Goal: Information Seeking & Learning: Find contact information

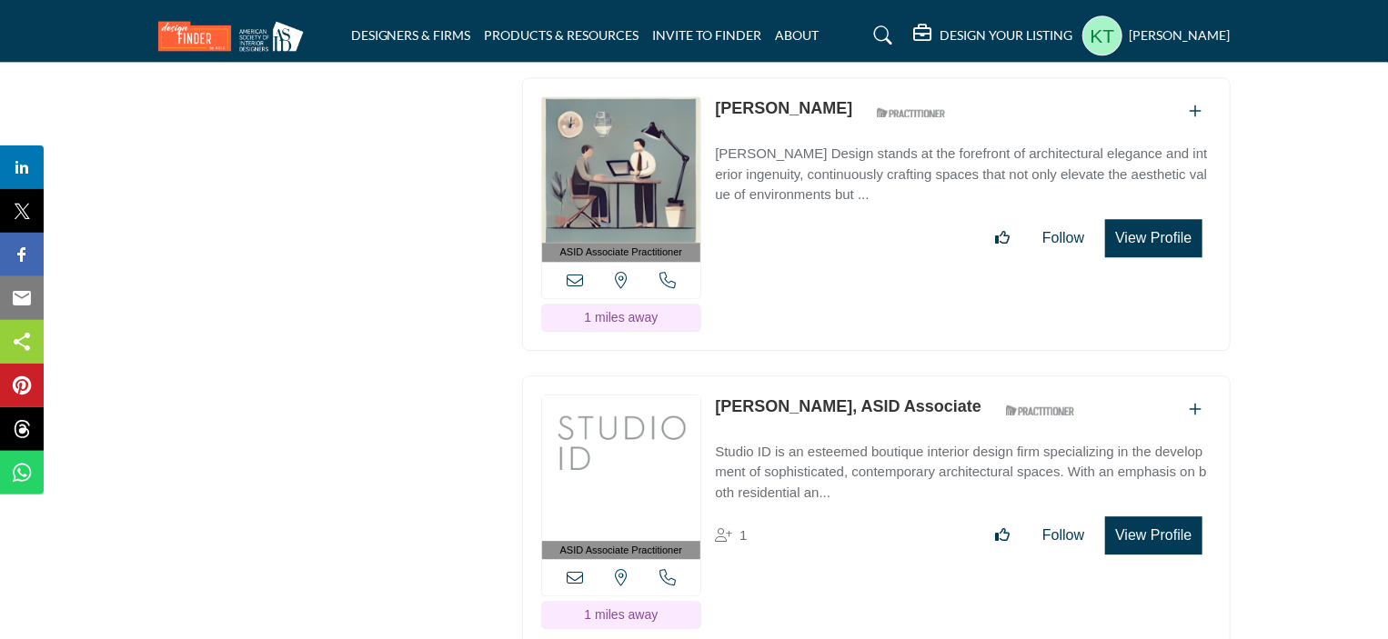
scroll to position [6002, 0]
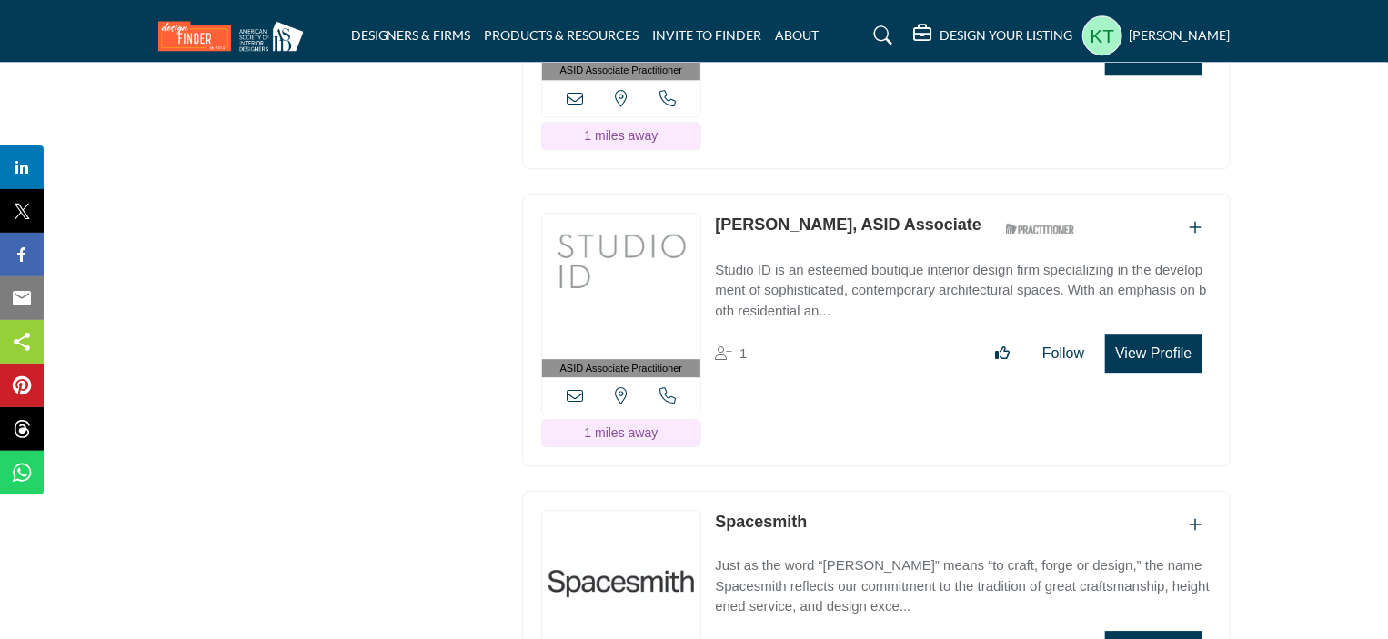
drag, startPoint x: 710, startPoint y: 176, endPoint x: 937, endPoint y: 176, distance: 226.4
click at [937, 194] on div "ASID Associate Practitioner ASID Associate Practitioners have a degree in any m…" at bounding box center [876, 331] width 708 height 274
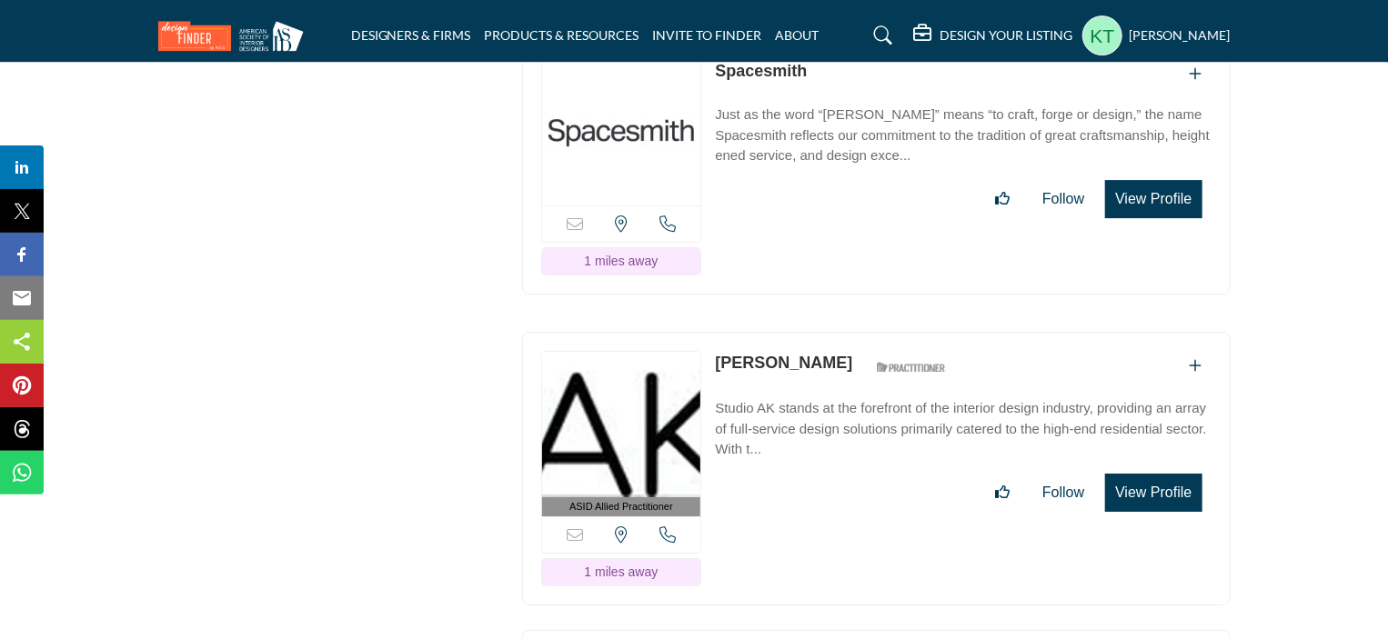
scroll to position [6638, 0]
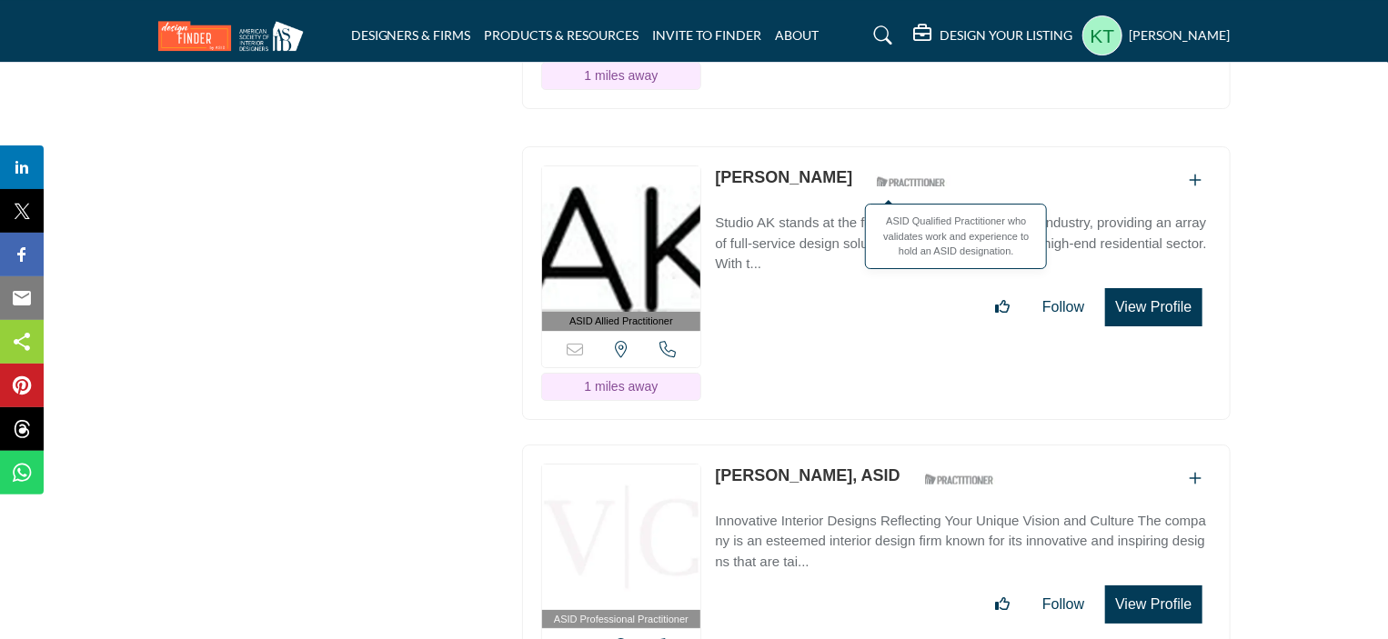
drag, startPoint x: 708, startPoint y: 130, endPoint x: 935, endPoint y: 128, distance: 226.4
click at [935, 146] on div "ASID Allied Practitioner ASID Allied Practitioners have successfully completed …" at bounding box center [876, 283] width 708 height 274
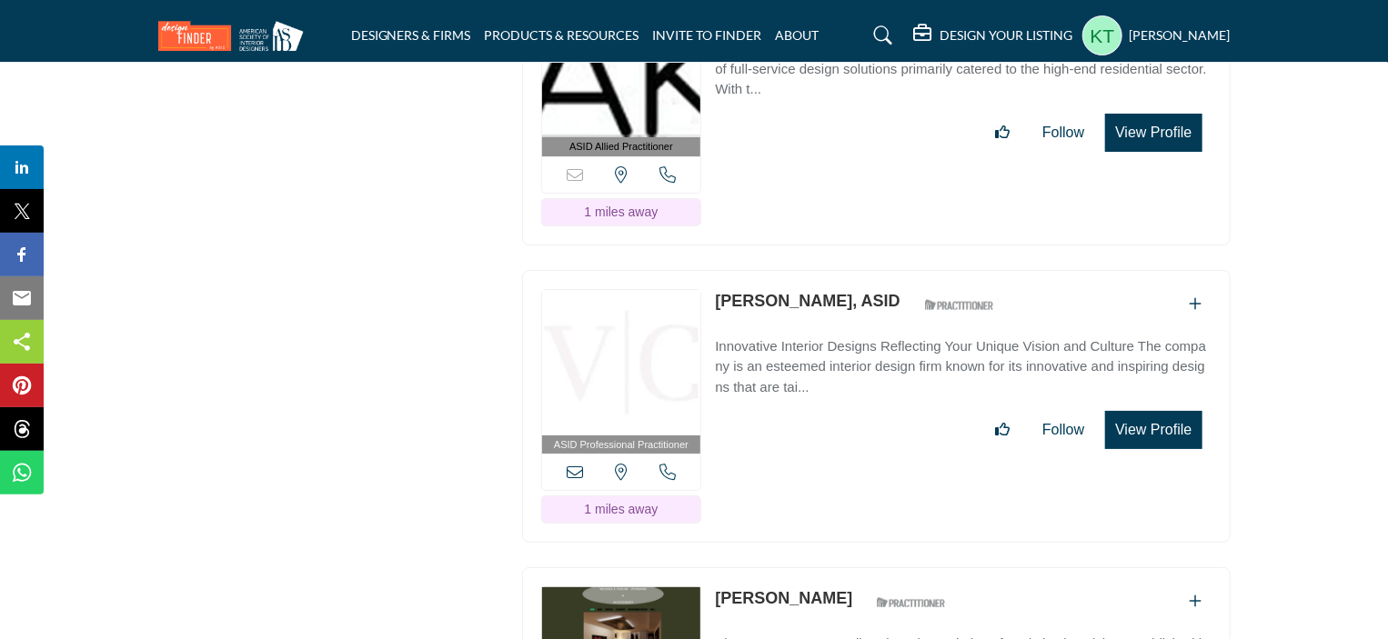
scroll to position [6911, 0]
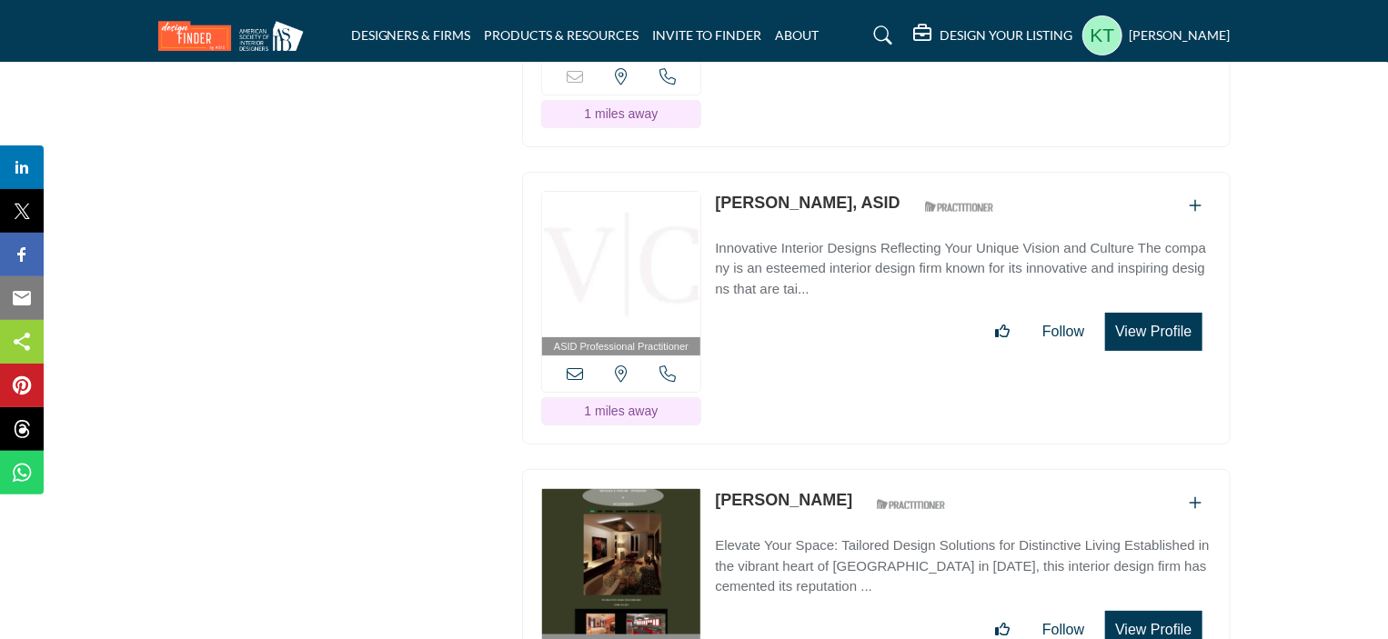
drag, startPoint x: 706, startPoint y: 153, endPoint x: 910, endPoint y: 140, distance: 205.0
click at [908, 172] on div "ASID Professional Practitioner ASID Professional Practitioners have successfull…" at bounding box center [876, 309] width 708 height 274
drag, startPoint x: 708, startPoint y: 152, endPoint x: 934, endPoint y: 141, distance: 225.8
click at [934, 172] on div "ASID Professional Practitioner ASID Professional Practitioners have successfull…" at bounding box center [876, 309] width 708 height 274
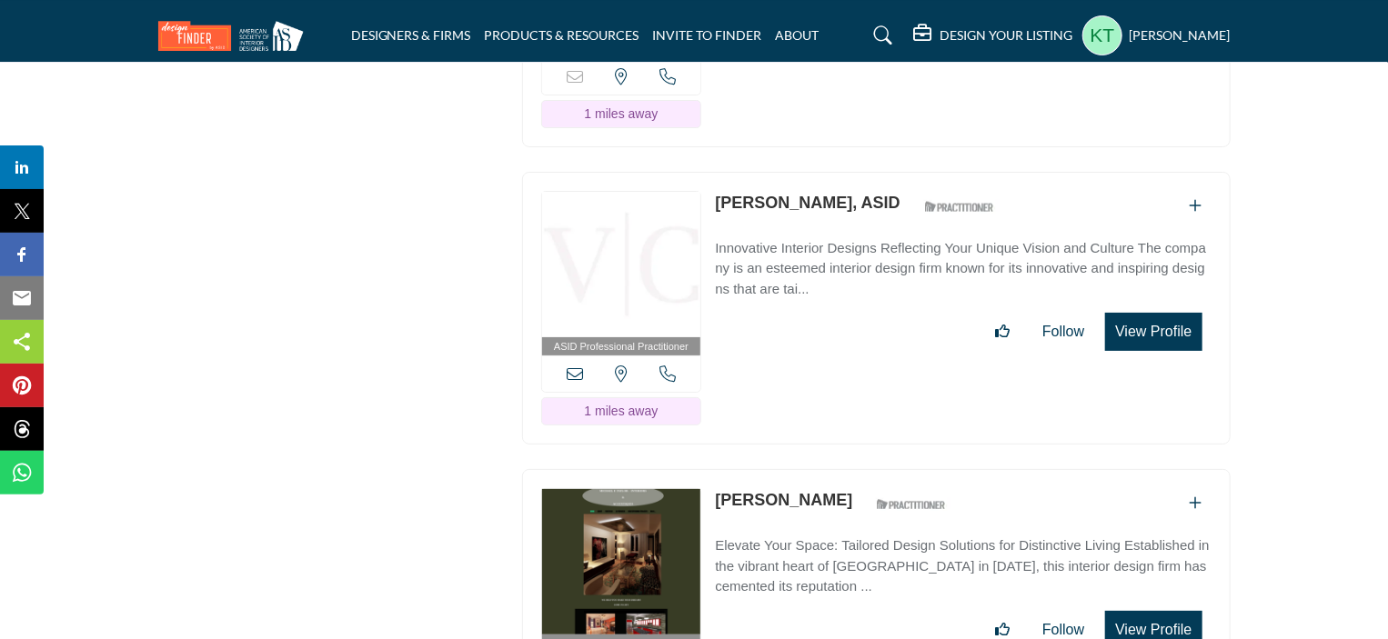
drag, startPoint x: 1260, startPoint y: 172, endPoint x: 709, endPoint y: 155, distance: 551.3
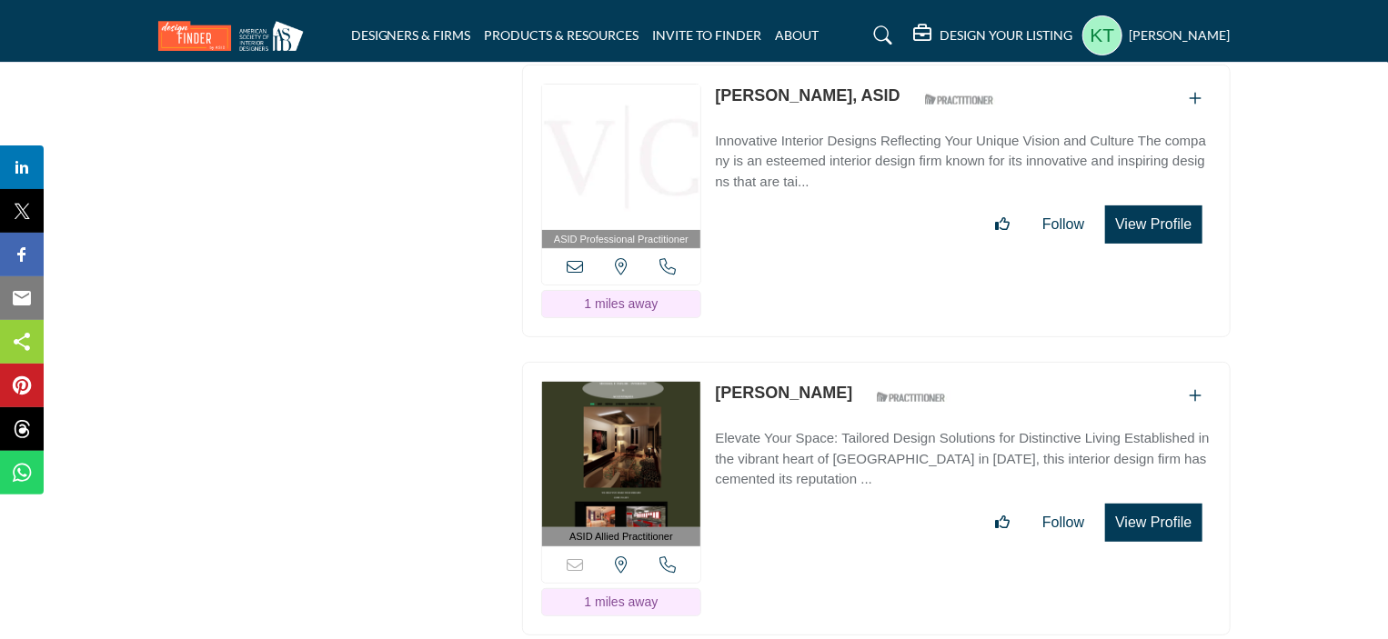
scroll to position [7093, 0]
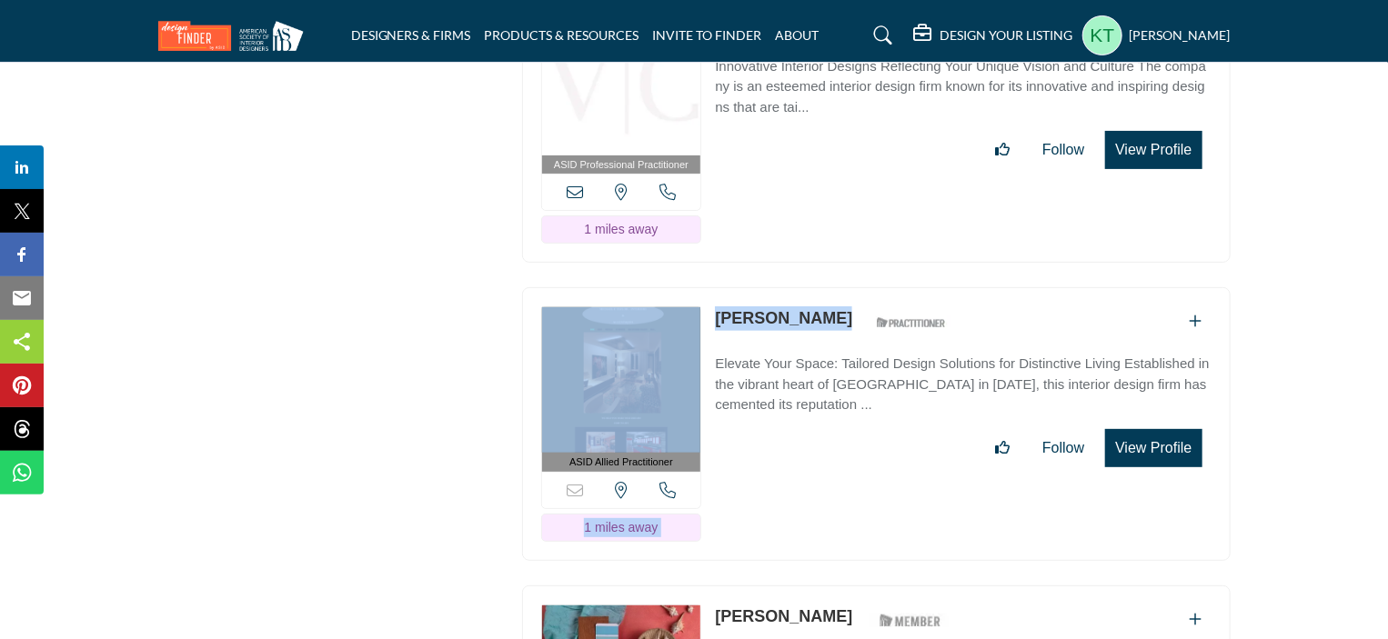
drag, startPoint x: 758, startPoint y: 266, endPoint x: 946, endPoint y: 254, distance: 187.7
click at [941, 287] on div "ASID Allied Practitioner ASID Allied Practitioners have successfully completed …" at bounding box center [876, 424] width 708 height 274
click at [974, 306] on div "[PERSON_NAME] ASID Qualified Practitioner who validates work and experience to …" at bounding box center [963, 322] width 496 height 32
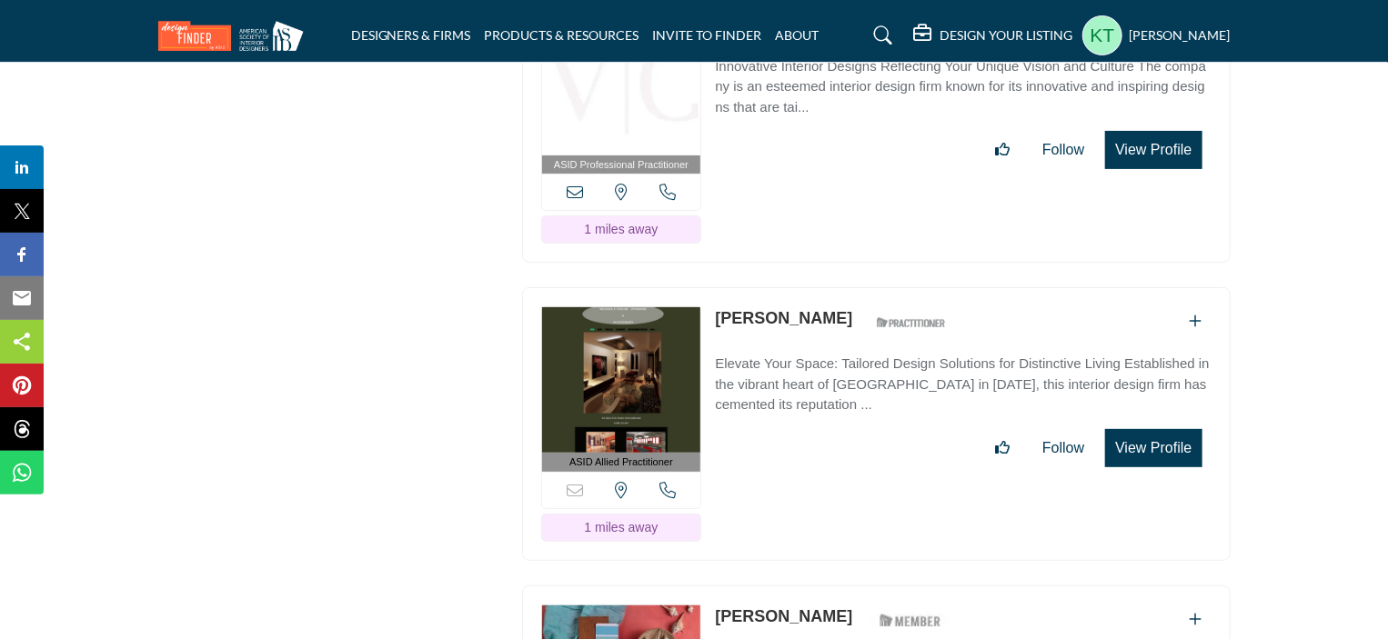
drag, startPoint x: 965, startPoint y: 265, endPoint x: 712, endPoint y: 279, distance: 253.2
click at [712, 287] on div "ASID Allied Practitioner ASID Allied Practitioners have successfully completed …" at bounding box center [876, 424] width 708 height 274
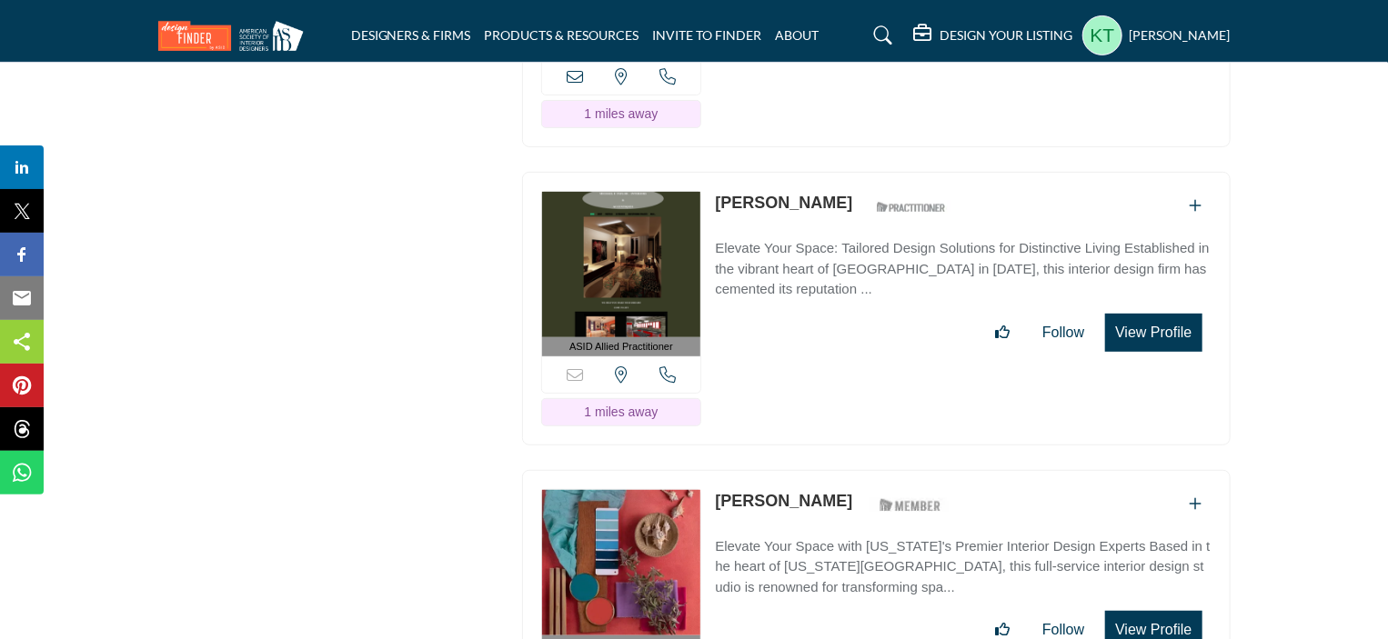
scroll to position [7366, 0]
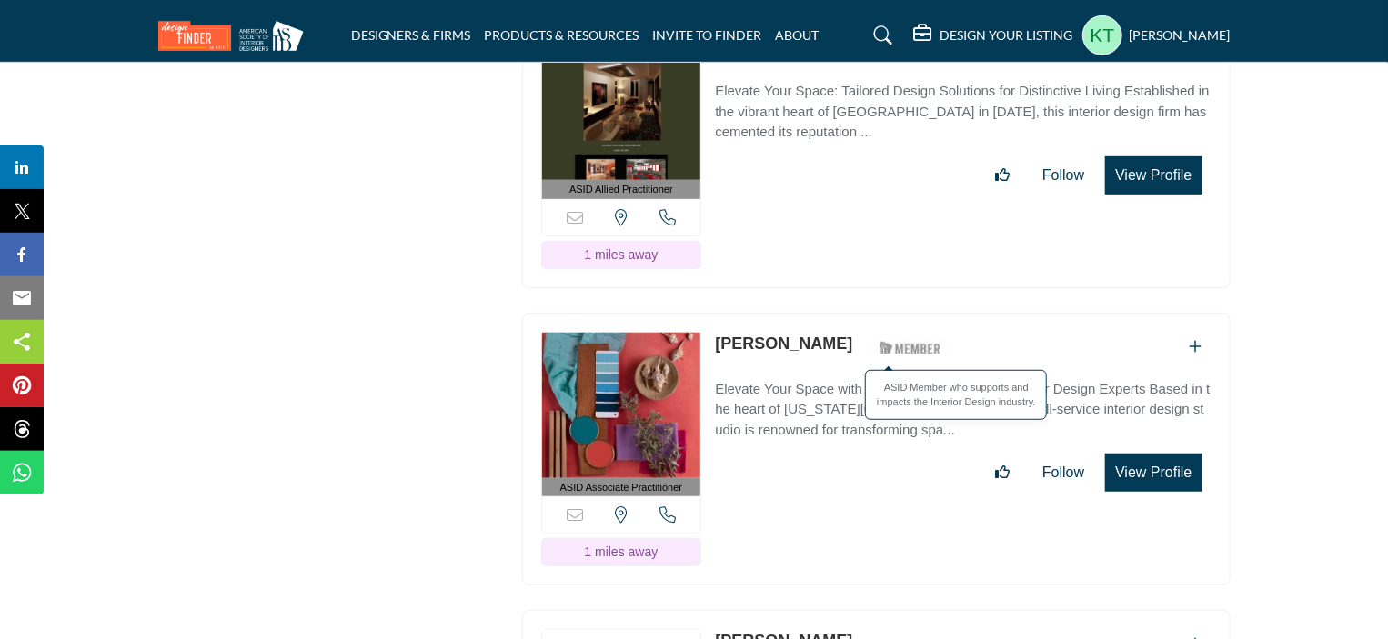
drag, startPoint x: 710, startPoint y: 287, endPoint x: 916, endPoint y: 287, distance: 205.5
click at [916, 313] on div "ASID Associate Practitioner ASID Associate Practitioners have a degree in any m…" at bounding box center [876, 450] width 708 height 274
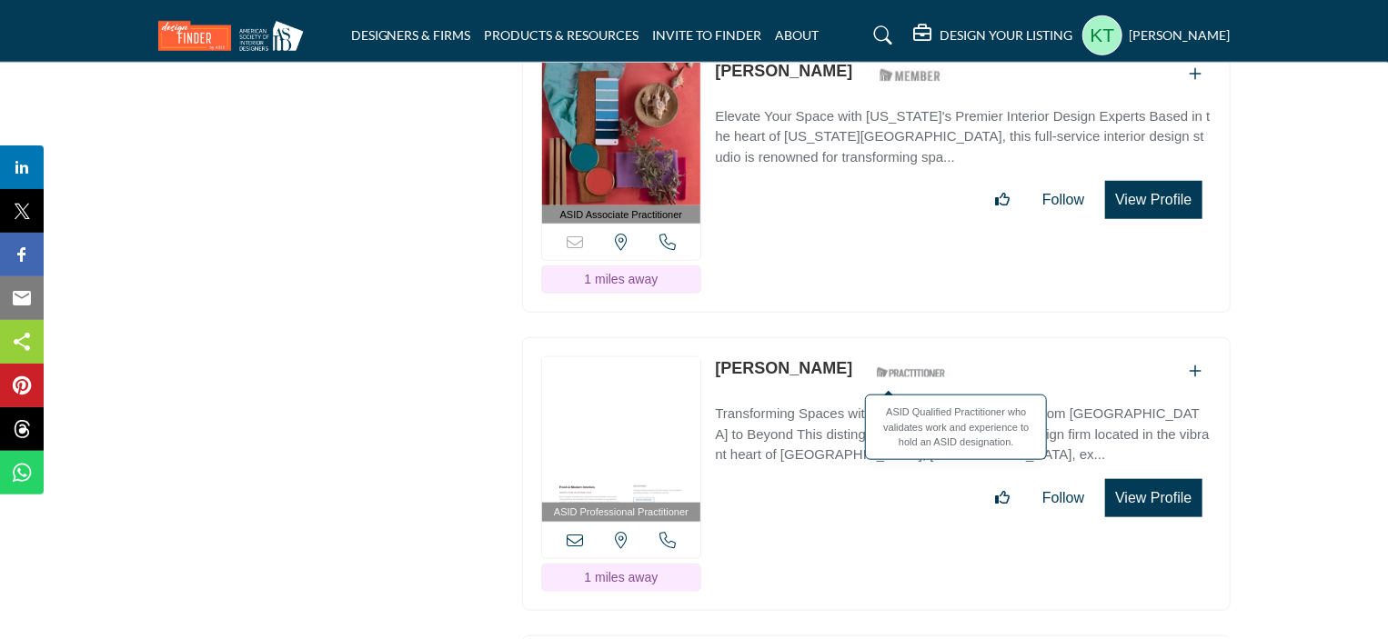
drag, startPoint x: 838, startPoint y: 315, endPoint x: 954, endPoint y: 314, distance: 115.5
click at [954, 337] on div "ASID Professional Practitioner ASID Professional Practitioners have successfull…" at bounding box center [876, 474] width 708 height 274
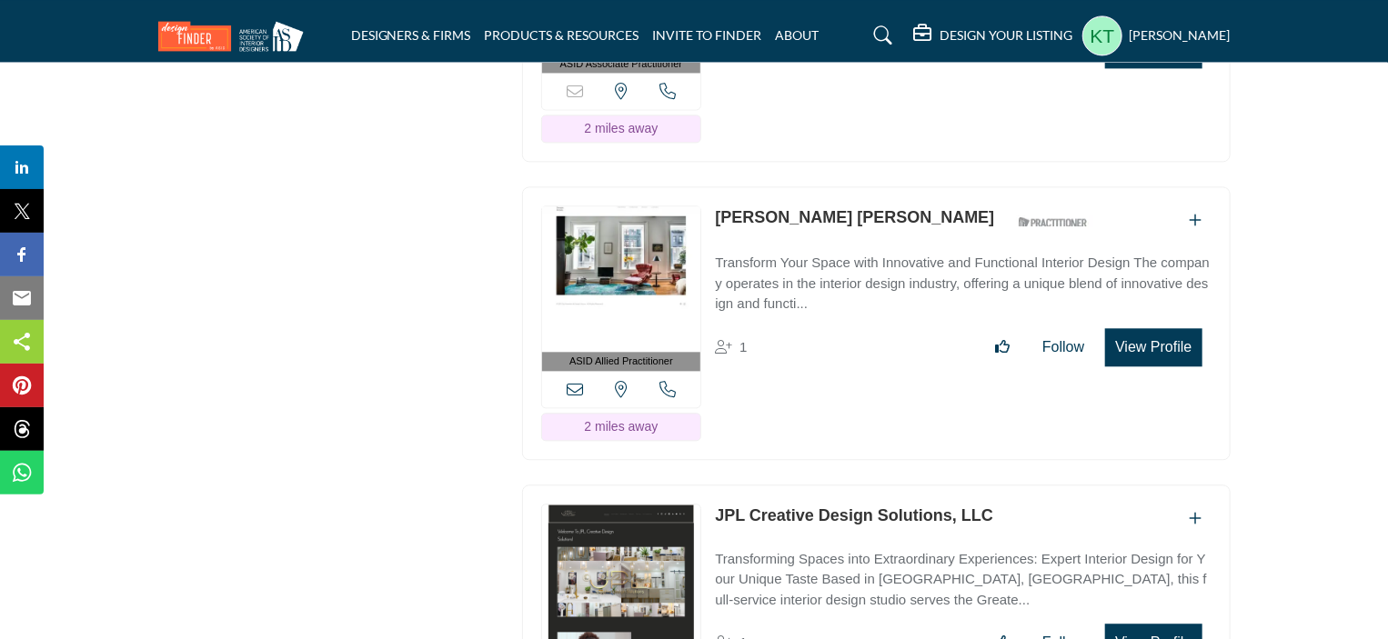
scroll to position [8821, 0]
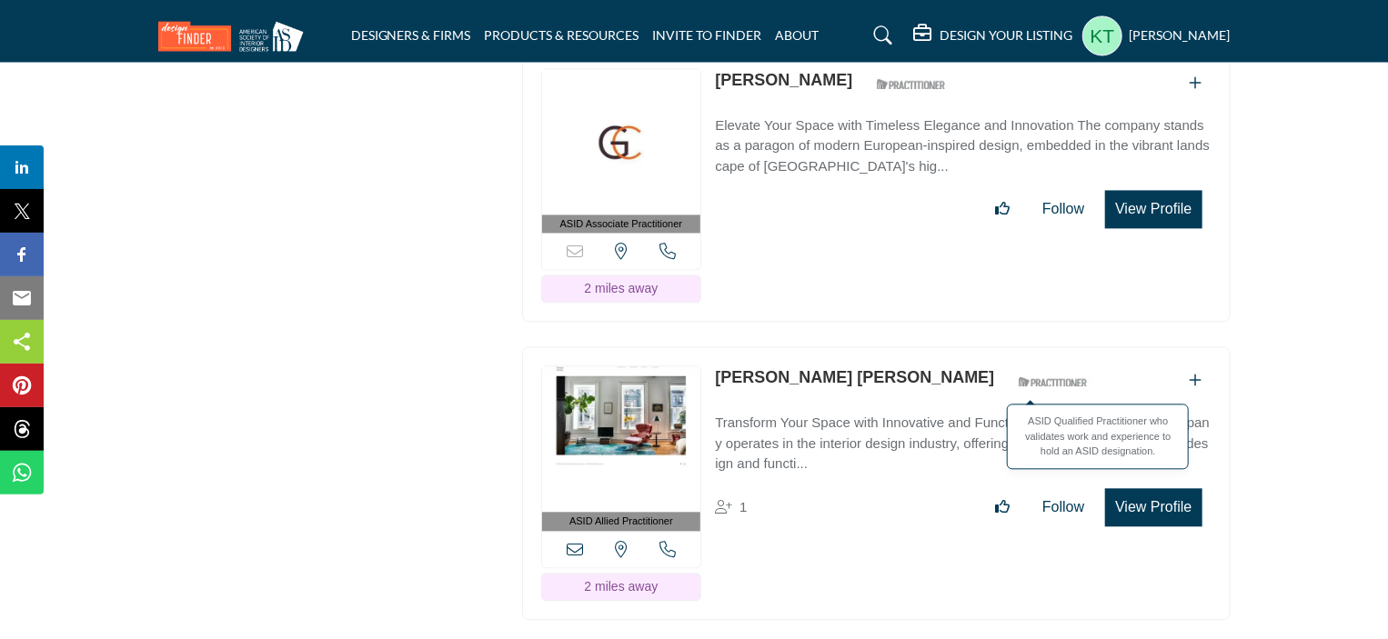
drag, startPoint x: 709, startPoint y: 310, endPoint x: 997, endPoint y: 301, distance: 287.5
click at [997, 346] on div "ASID Allied Practitioner ASID Allied Practitioners have successfully completed …" at bounding box center [876, 483] width 708 height 274
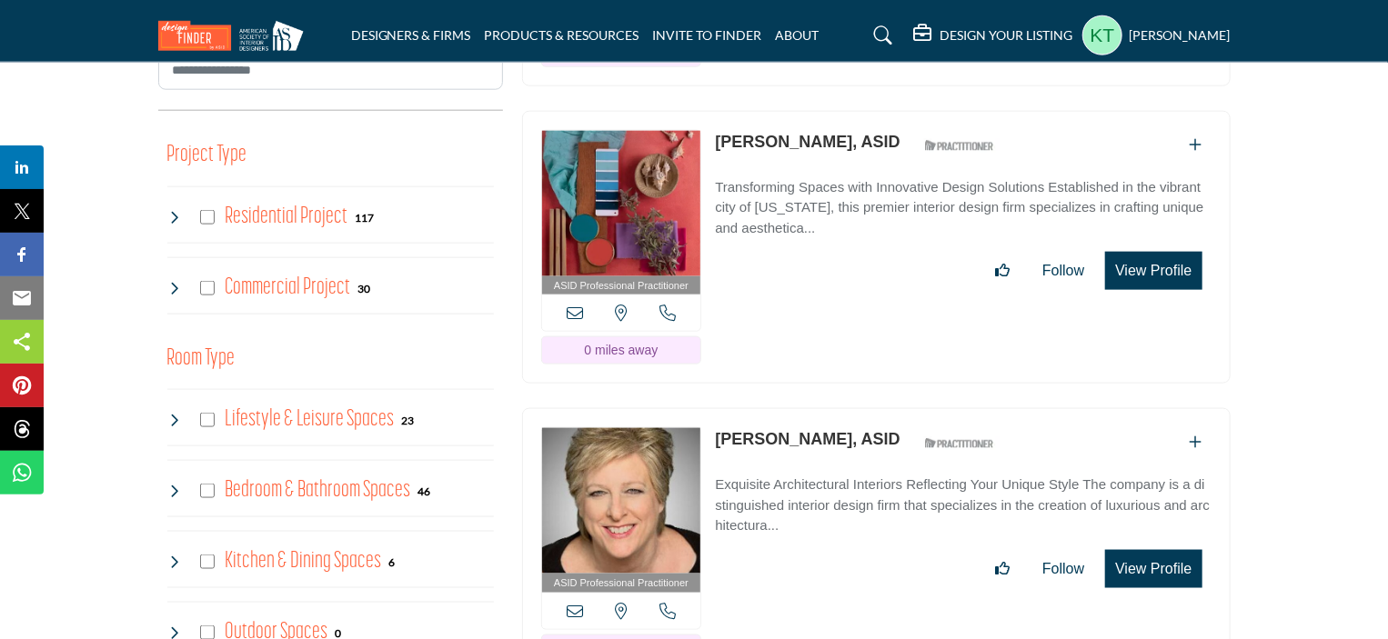
scroll to position [1010, 0]
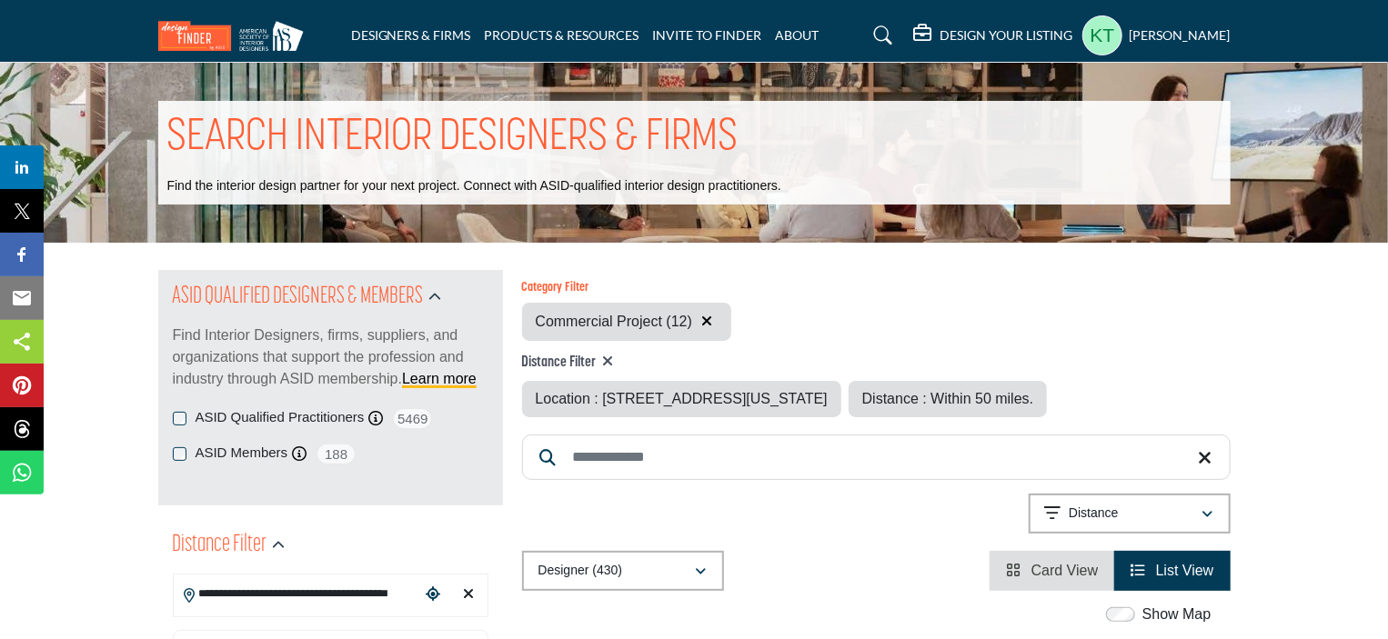
scroll to position [455, 0]
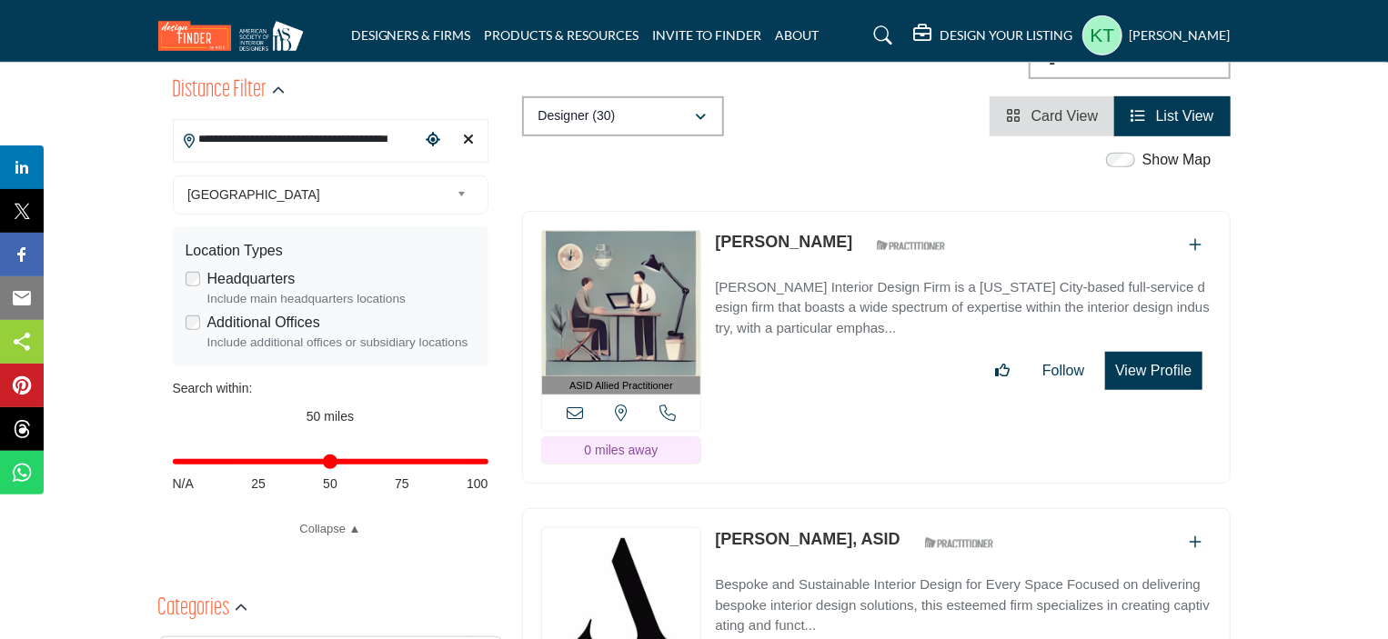
drag, startPoint x: 332, startPoint y: 464, endPoint x: 600, endPoint y: 468, distance: 268.3
type input "***"
click at [488, 464] on input "Distance in miles" at bounding box center [331, 462] width 316 height 4
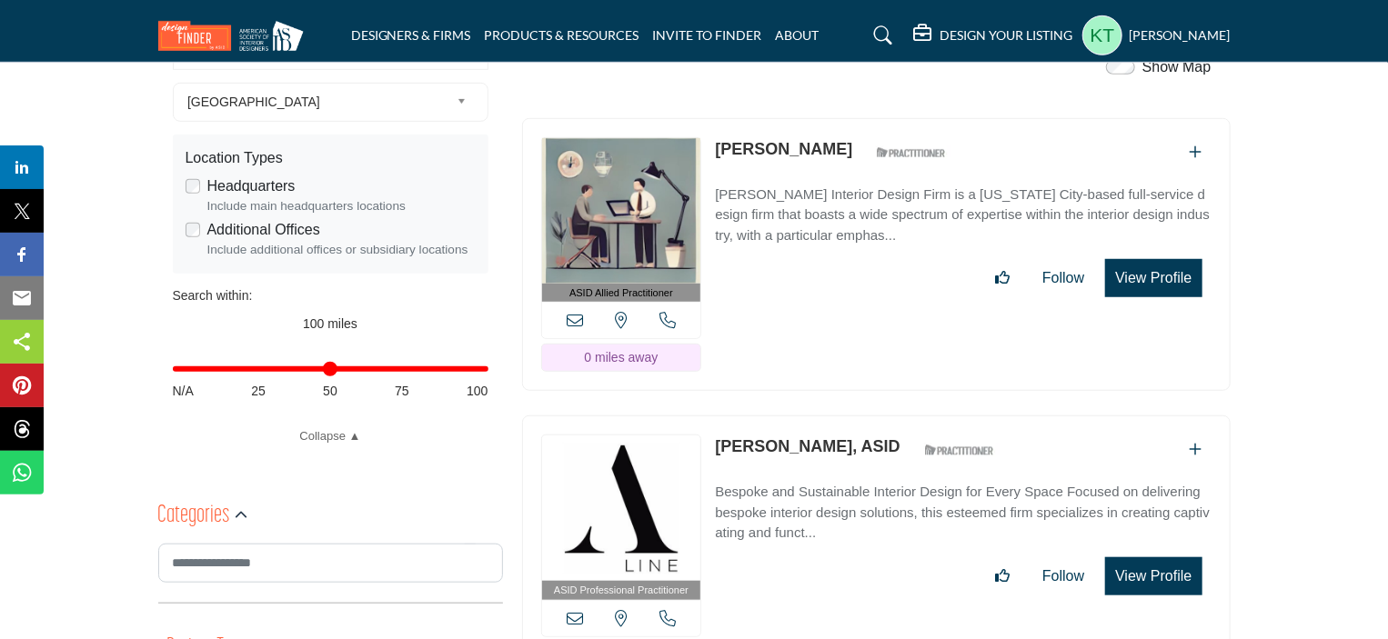
scroll to position [455, 0]
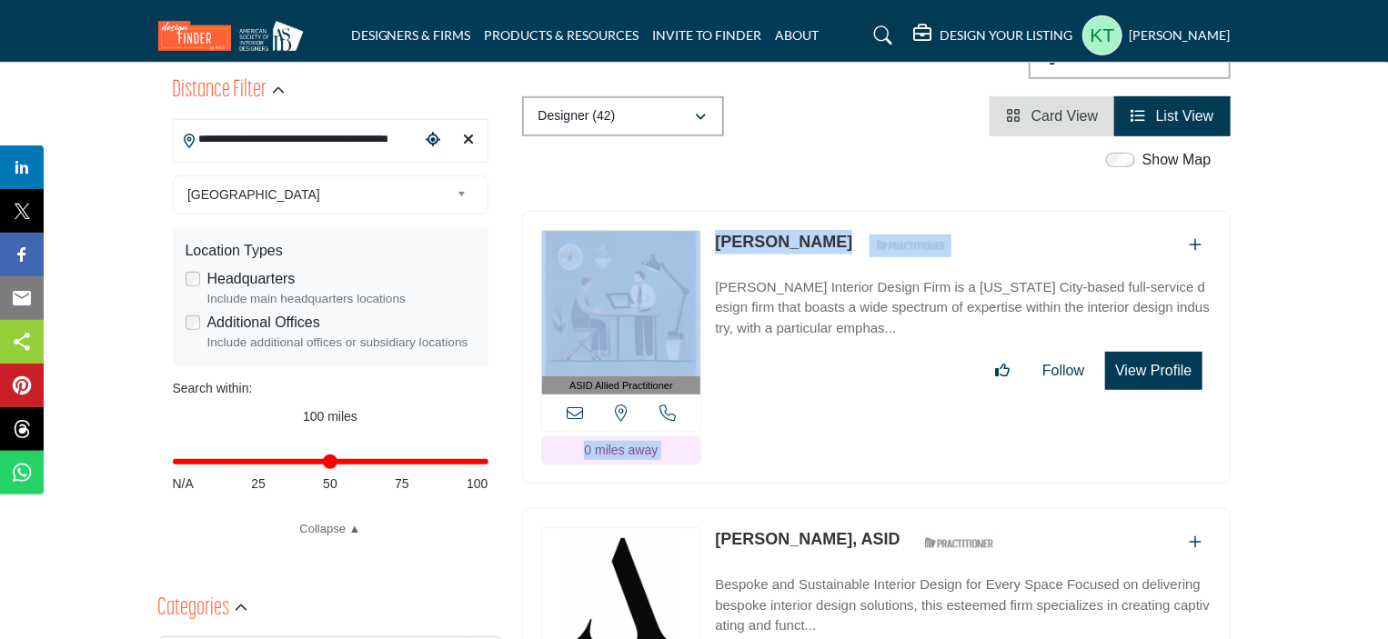
drag, startPoint x: 707, startPoint y: 235, endPoint x: 928, endPoint y: 228, distance: 221.1
click at [875, 241] on div "ASID Allied Practitioner ASID Allied Practitioners have successfully completed …" at bounding box center [876, 348] width 708 height 274
click at [944, 224] on div "ASID Allied Practitioner ASID Allied Practitioners have successfully completed …" at bounding box center [876, 348] width 708 height 274
click at [935, 231] on div "[PERSON_NAME] ASID Qualified Practitioner who validates work and experience to …" at bounding box center [963, 246] width 496 height 32
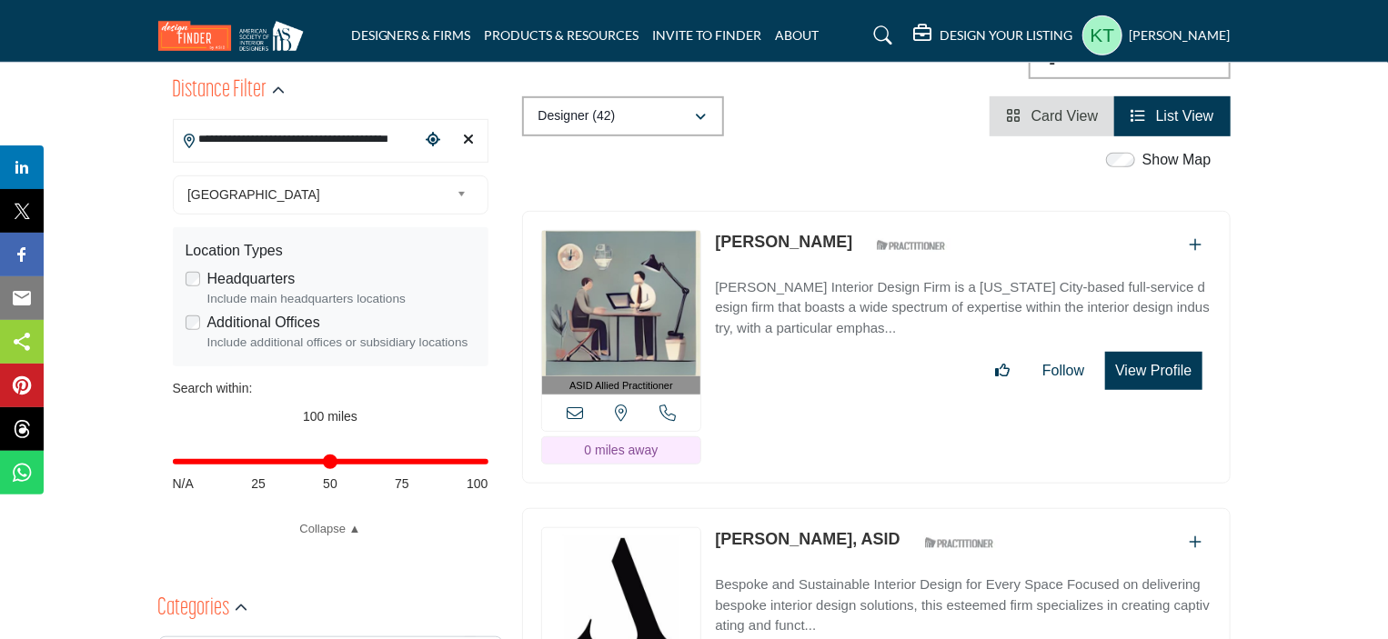
drag, startPoint x: 935, startPoint y: 240, endPoint x: 717, endPoint y: 251, distance: 218.5
click at [717, 251] on div "[PERSON_NAME] ASID Qualified Practitioner who validates work and experience to …" at bounding box center [963, 246] width 496 height 32
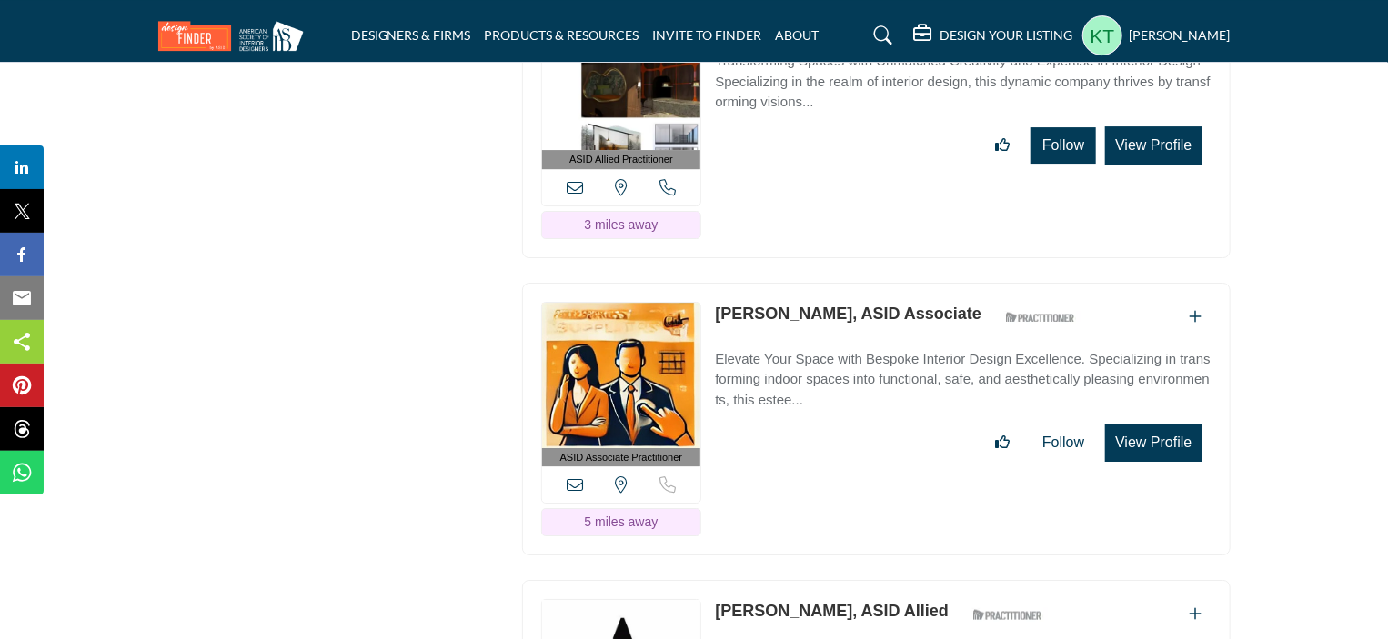
scroll to position [3092, 0]
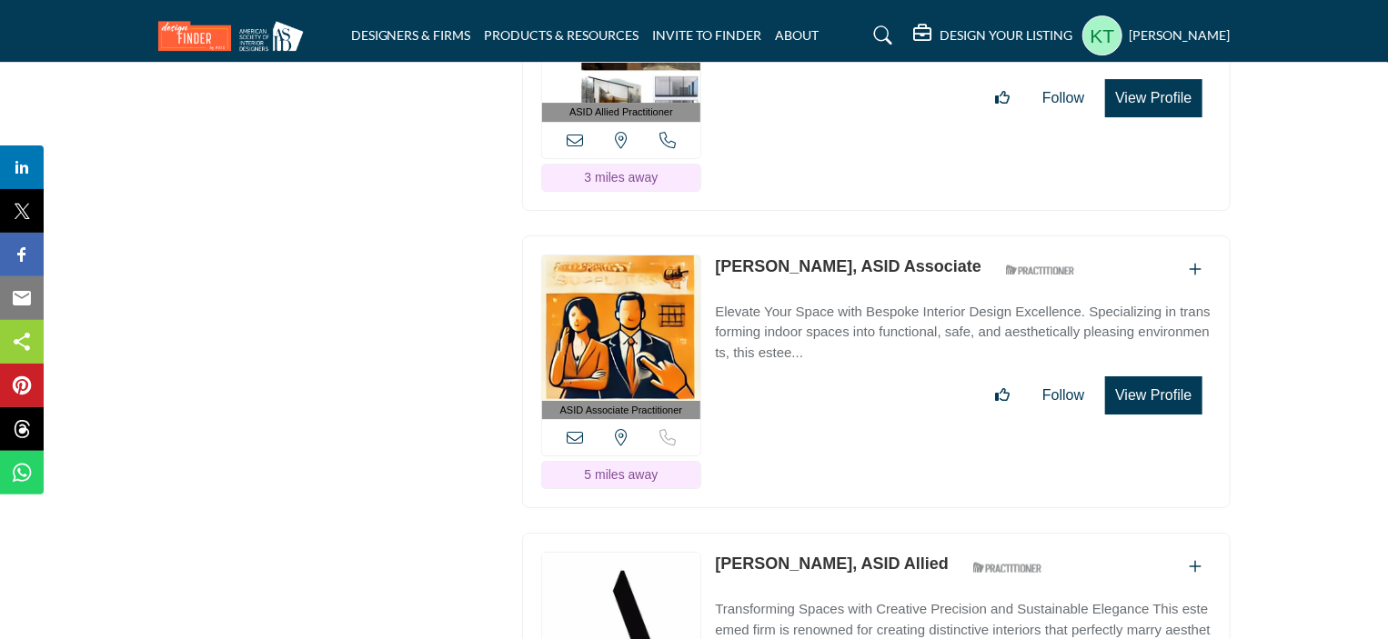
drag, startPoint x: 706, startPoint y: 245, endPoint x: 873, endPoint y: 243, distance: 167.3
click at [917, 243] on div "ASID Associate Practitioner ASID Associate Practitioners have a degree in any m…" at bounding box center [876, 373] width 708 height 274
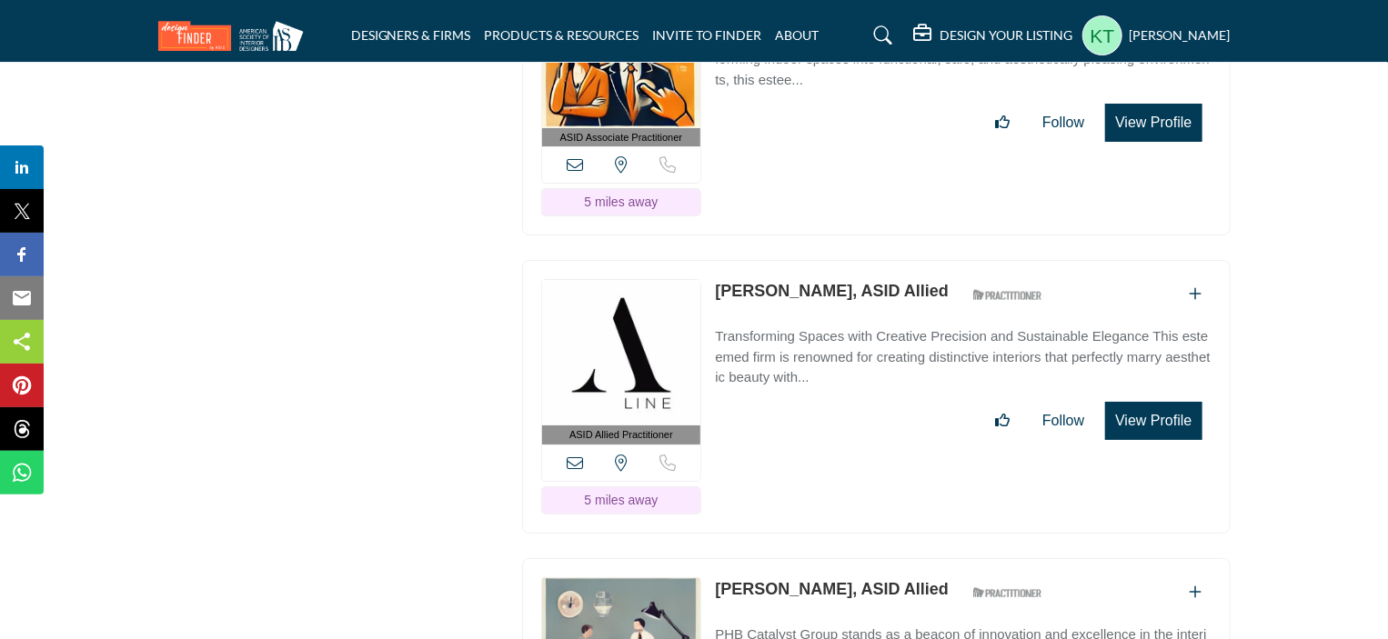
drag, startPoint x: 712, startPoint y: 268, endPoint x: 912, endPoint y: 258, distance: 200.3
click at [912, 260] on div "ASID Allied Practitioner ASID Allied Practitioners have successfully completed …" at bounding box center [876, 397] width 708 height 274
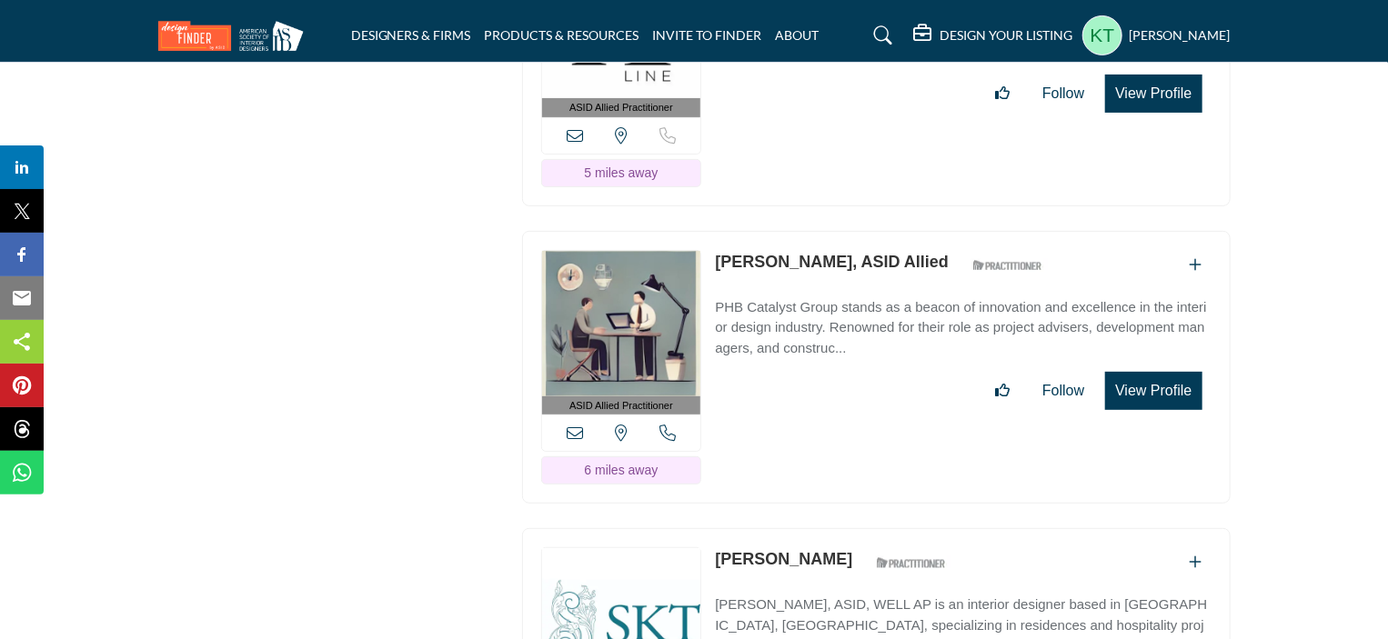
scroll to position [4092, 0]
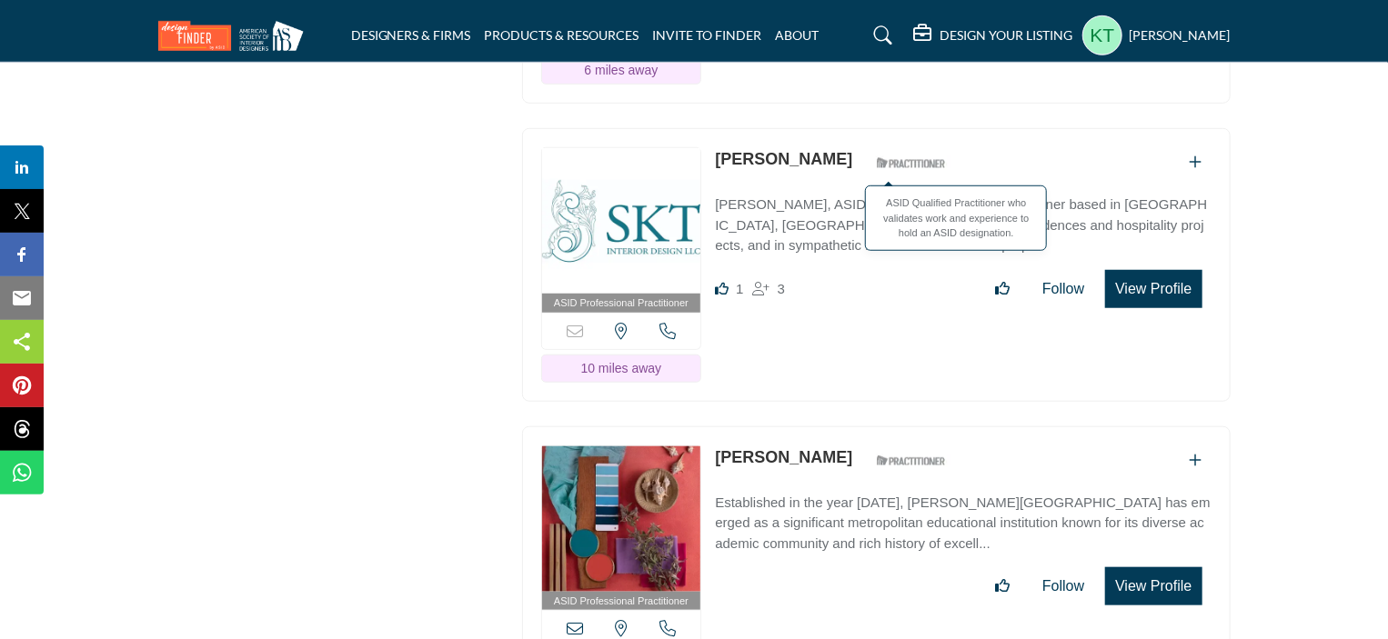
drag, startPoint x: 709, startPoint y: 119, endPoint x: 925, endPoint y: 134, distance: 216.0
click at [925, 134] on div "ASID Professional Practitioner ASID Professional Practitioners have successfull…" at bounding box center [876, 265] width 708 height 274
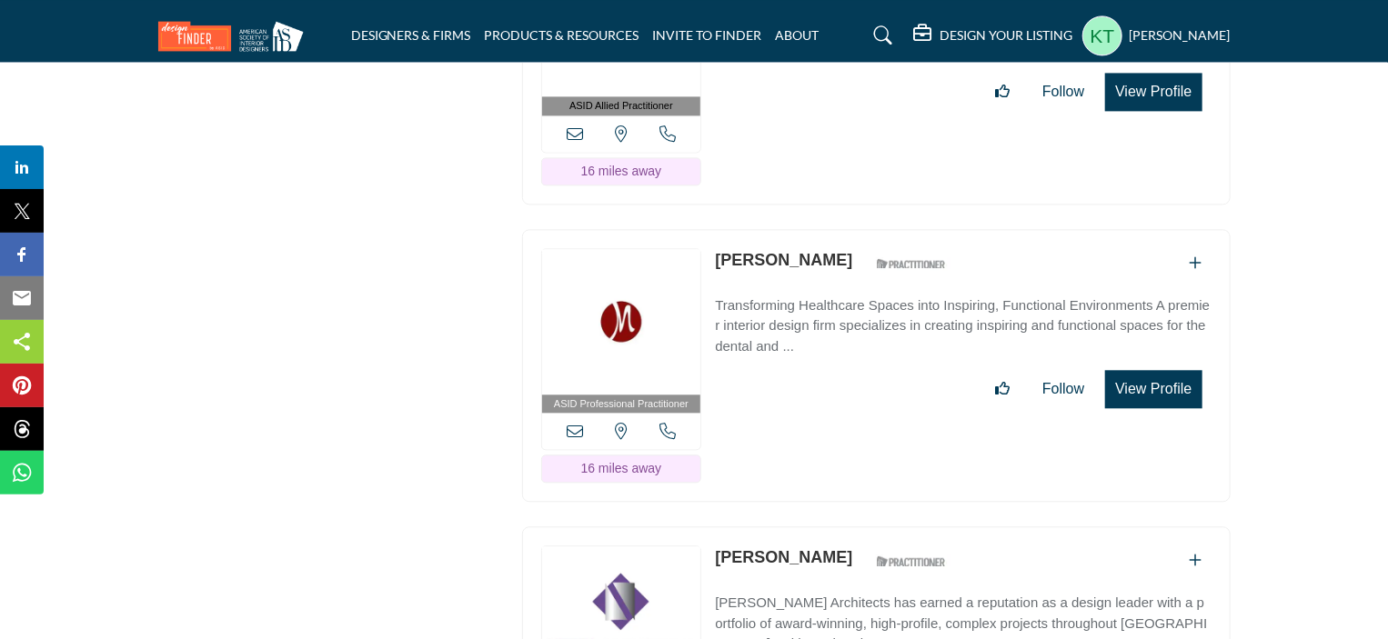
scroll to position [5638, 0]
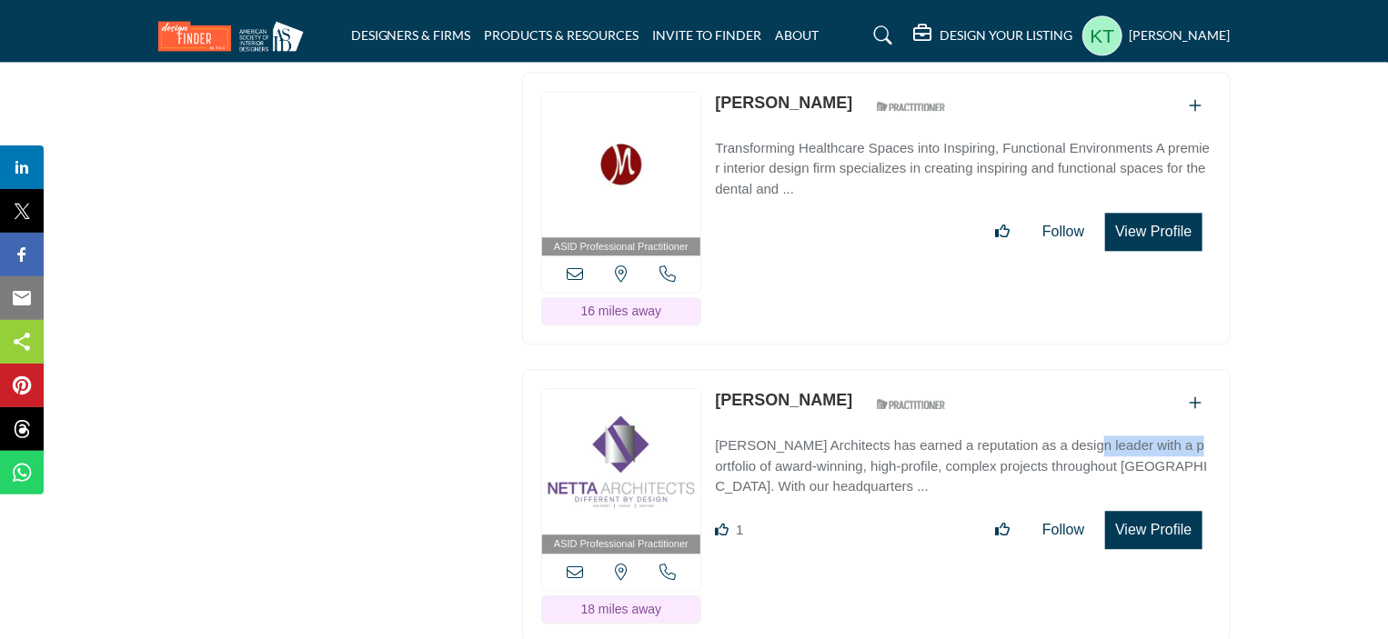
drag, startPoint x: 711, startPoint y: 406, endPoint x: 813, endPoint y: 406, distance: 101.8
click at [813, 406] on div "ASID Professional Practitioner ASID Professional Practitioners have successfull…" at bounding box center [876, 506] width 708 height 274
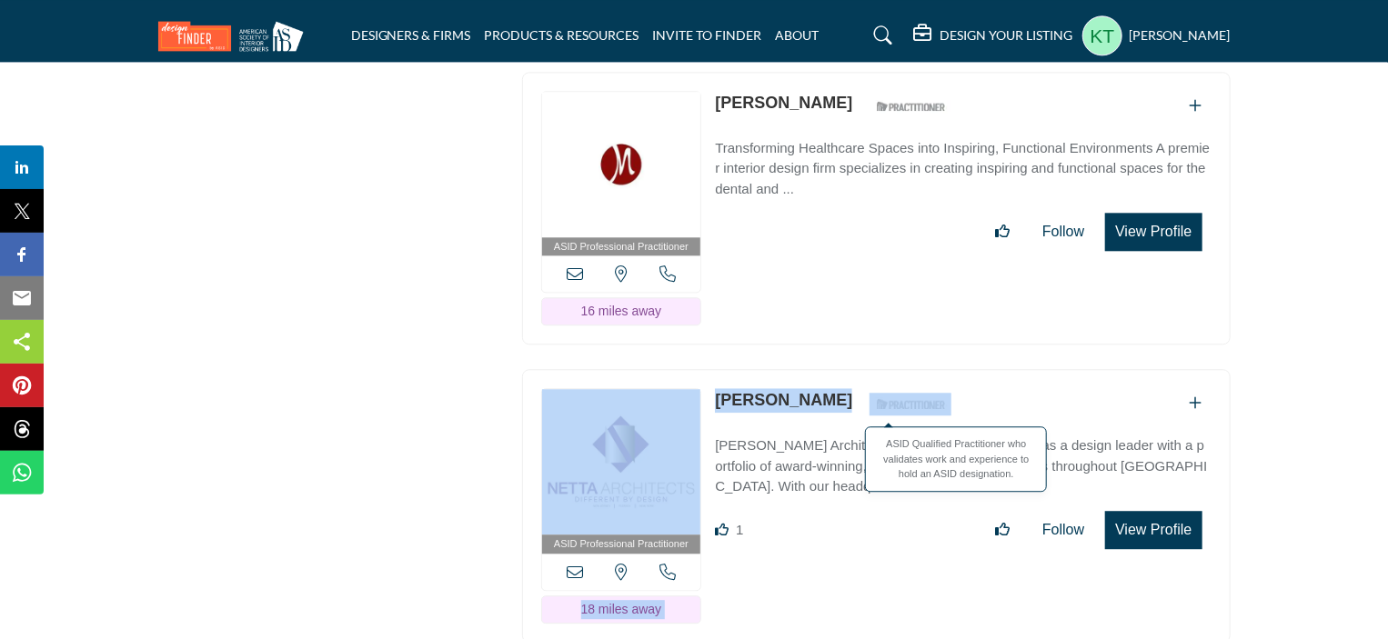
drag, startPoint x: 706, startPoint y: 354, endPoint x: 885, endPoint y: 367, distance: 179.7
click at [885, 369] on div "ASID Professional Practitioner ASID Professional Practitioners have successfull…" at bounding box center [876, 506] width 708 height 274
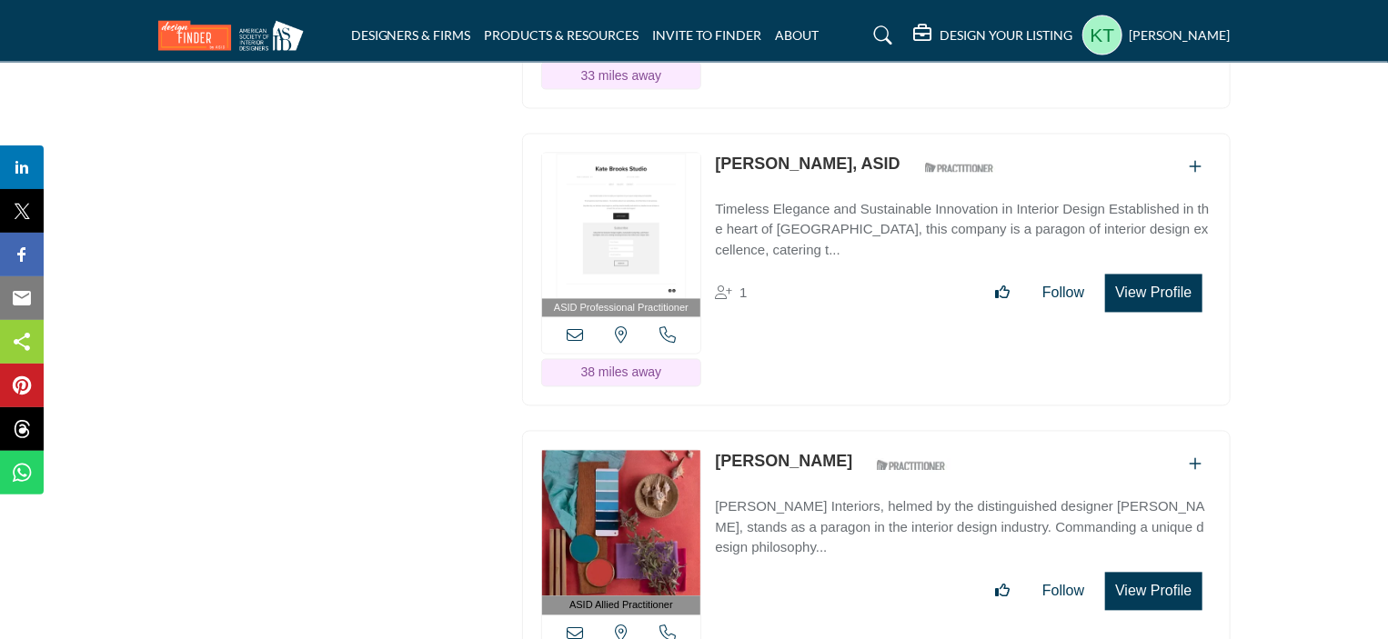
scroll to position [8912, 0]
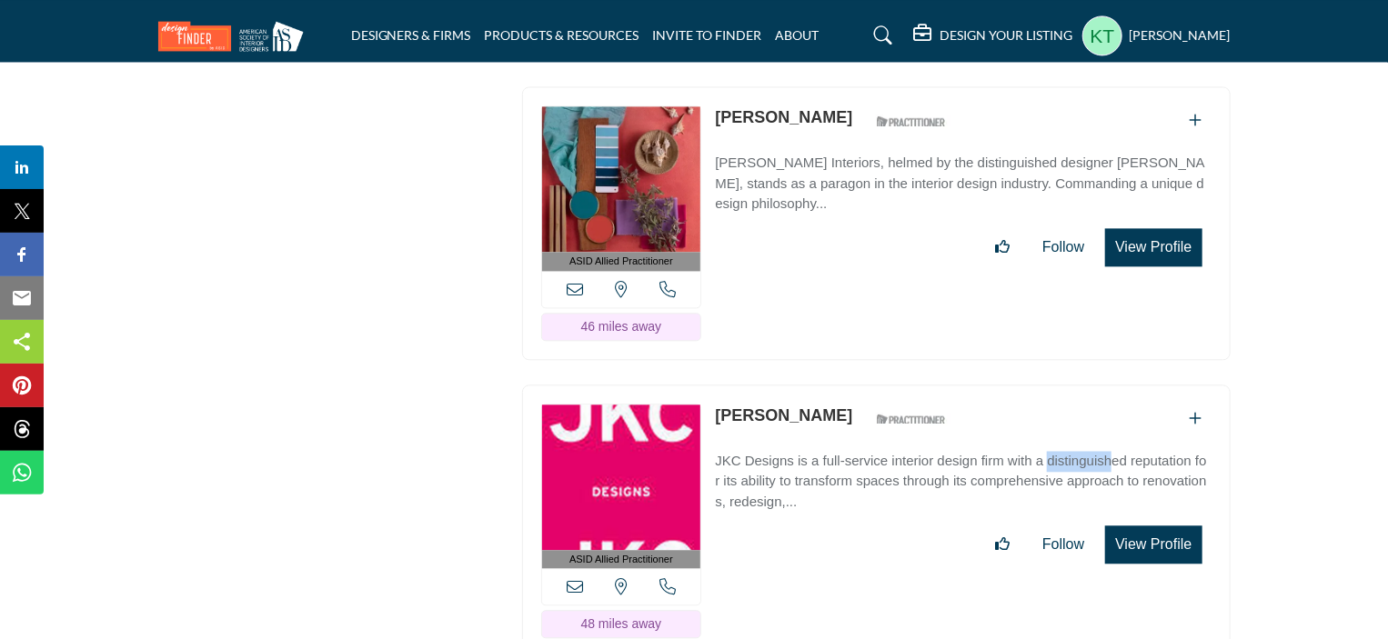
drag, startPoint x: 713, startPoint y: 394, endPoint x: 793, endPoint y: 395, distance: 80.0
click at [793, 395] on div "ASID Allied Practitioner ASID Allied Practitioners have successfully completed …" at bounding box center [876, 522] width 708 height 274
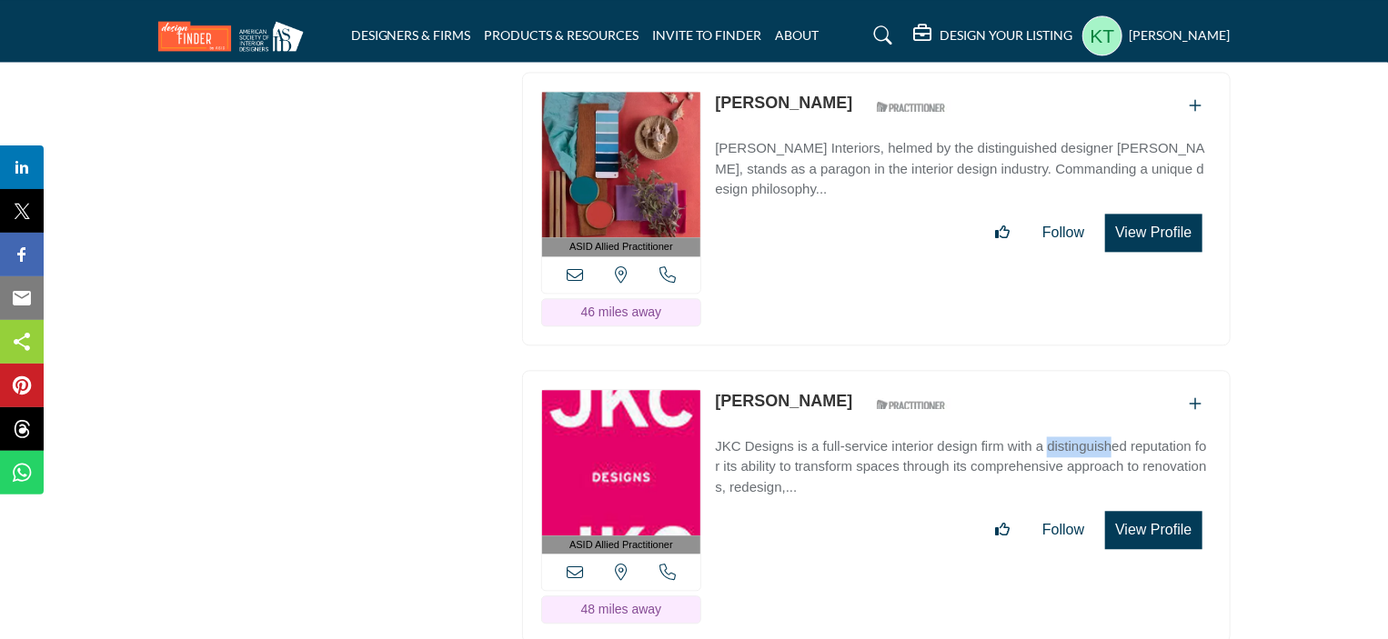
scroll to position [9275, 0]
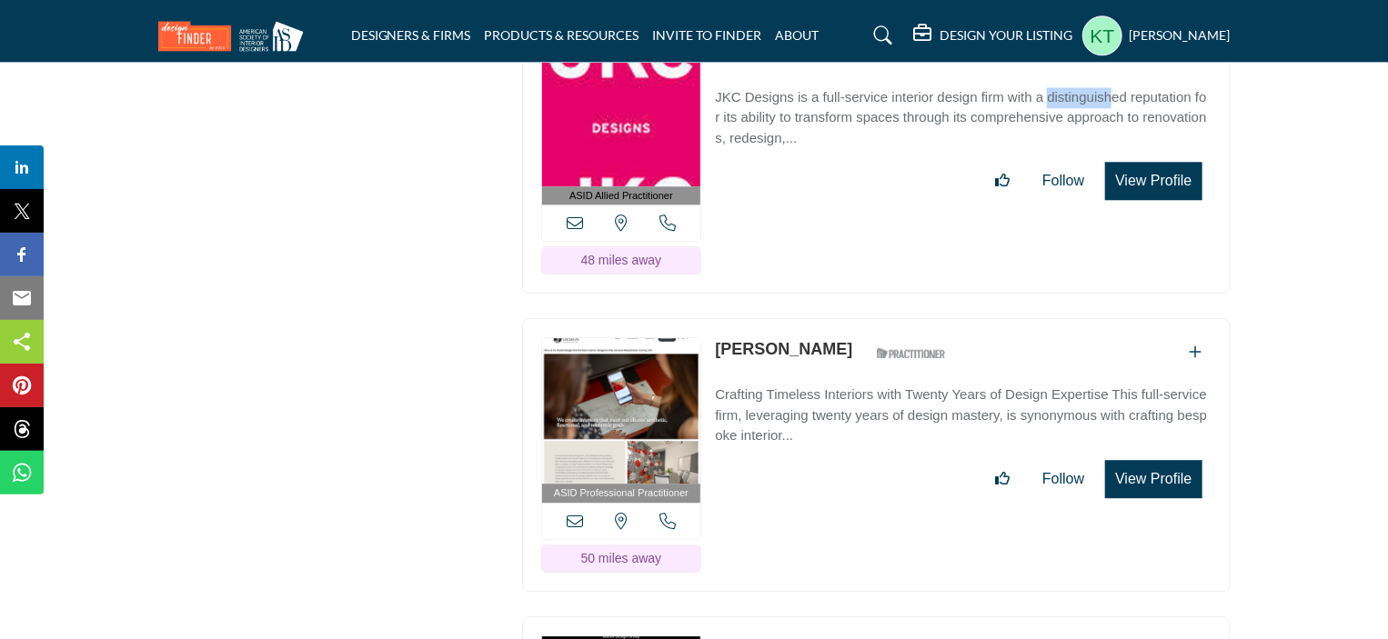
drag, startPoint x: 1067, startPoint y: 280, endPoint x: 715, endPoint y: 279, distance: 351.9
click at [715, 337] on div "[PERSON_NAME] ASID Qualified Practitioner who validates work and experience to …" at bounding box center [963, 353] width 496 height 32
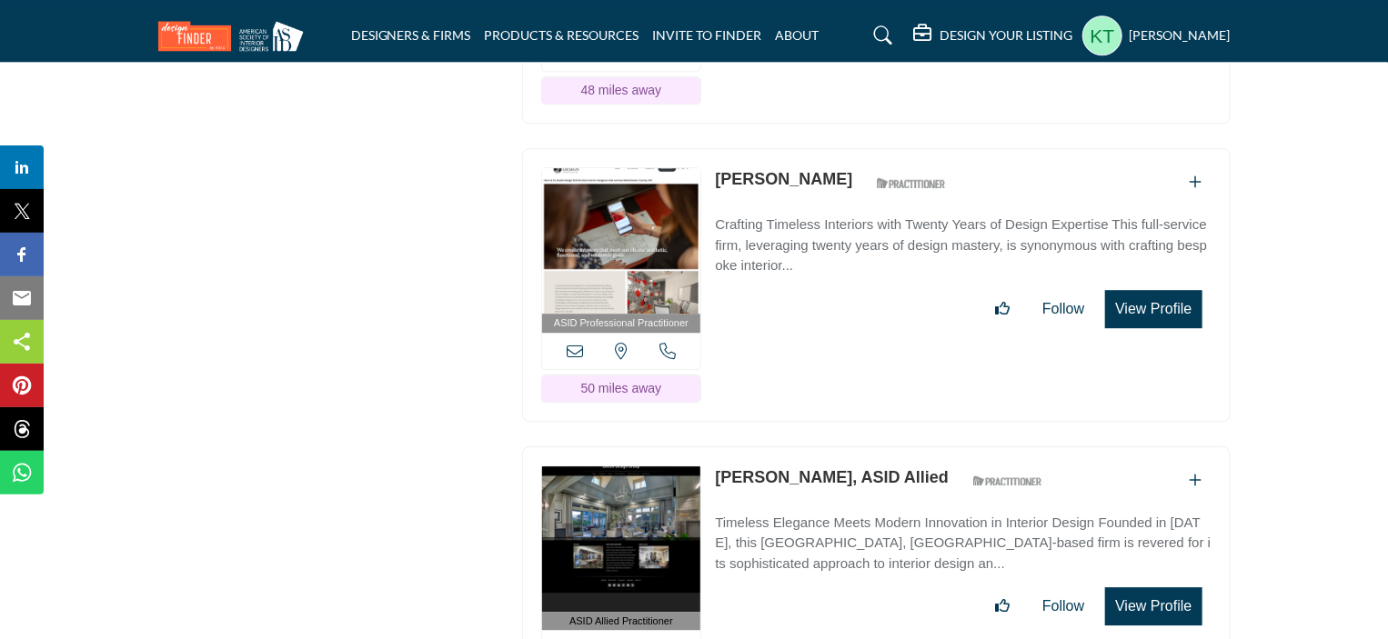
scroll to position [9457, 0]
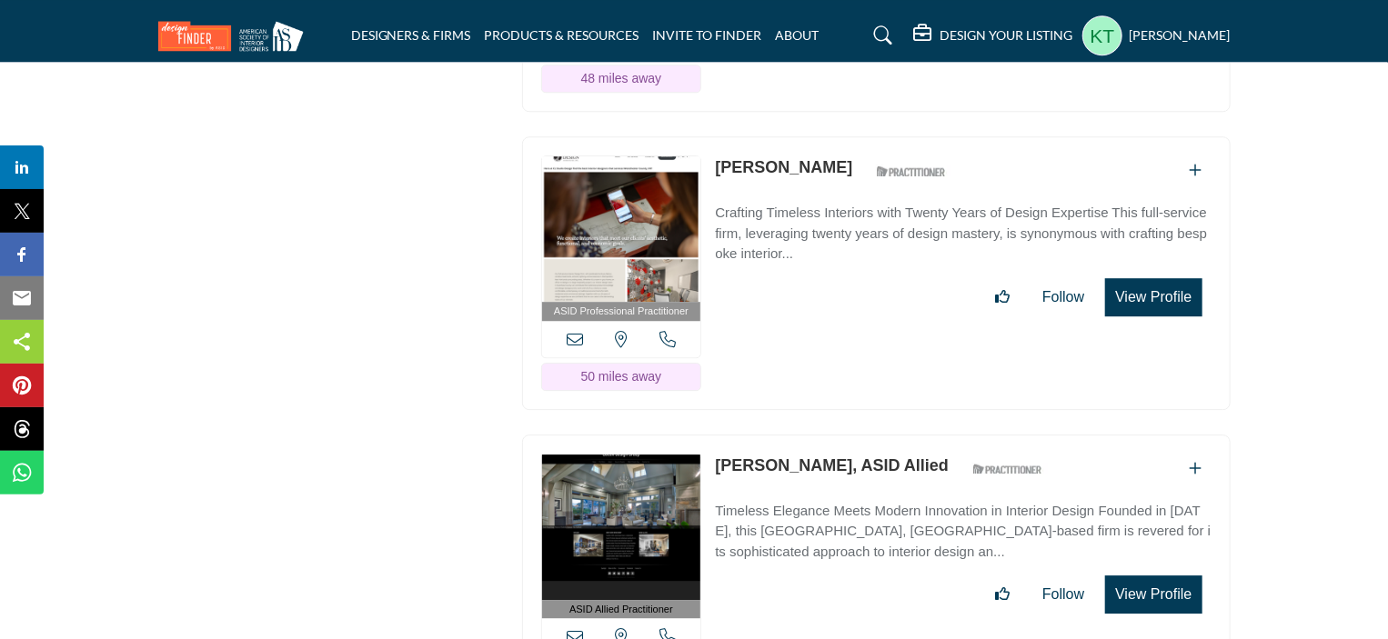
drag, startPoint x: 709, startPoint y: 392, endPoint x: 876, endPoint y: 390, distance: 166.4
click at [876, 435] on div "ASID Allied Practitioner ASID Allied Practitioners have successfully completed …" at bounding box center [876, 572] width 708 height 274
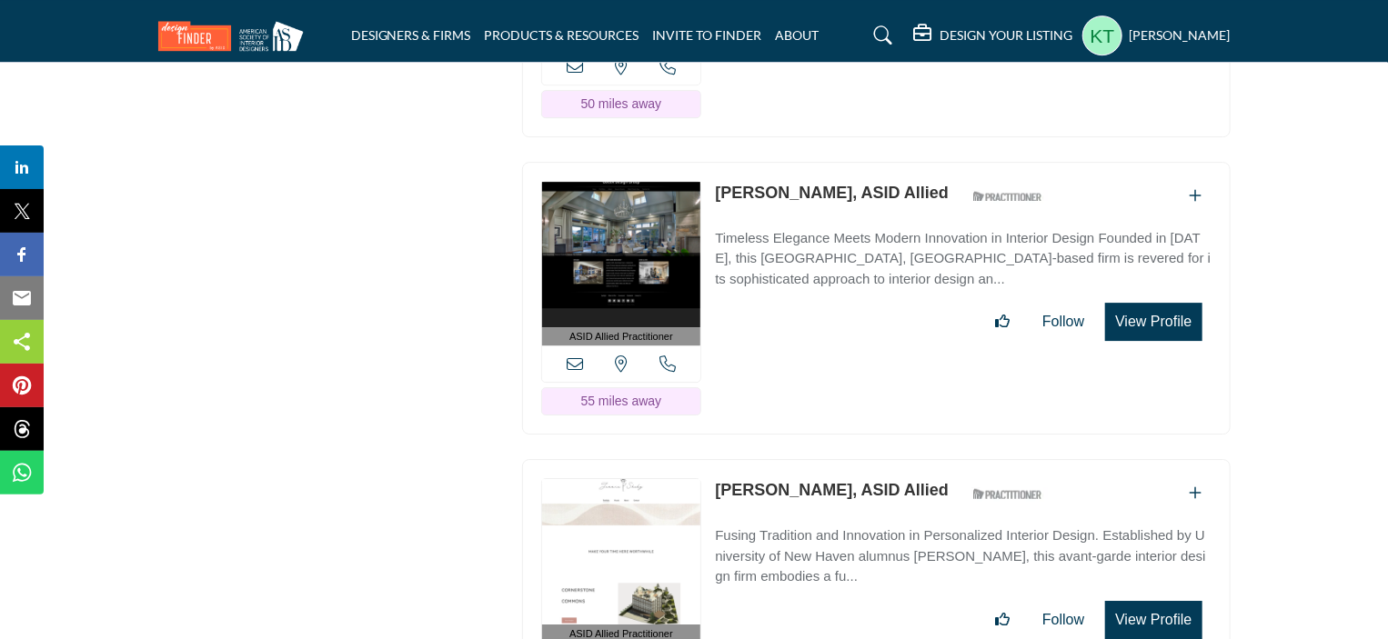
drag, startPoint x: 712, startPoint y: 417, endPoint x: 863, endPoint y: 408, distance: 151.2
click at [863, 459] on div "ASID Allied Practitioner ASID Allied Practitioners have successfully completed …" at bounding box center [876, 596] width 708 height 274
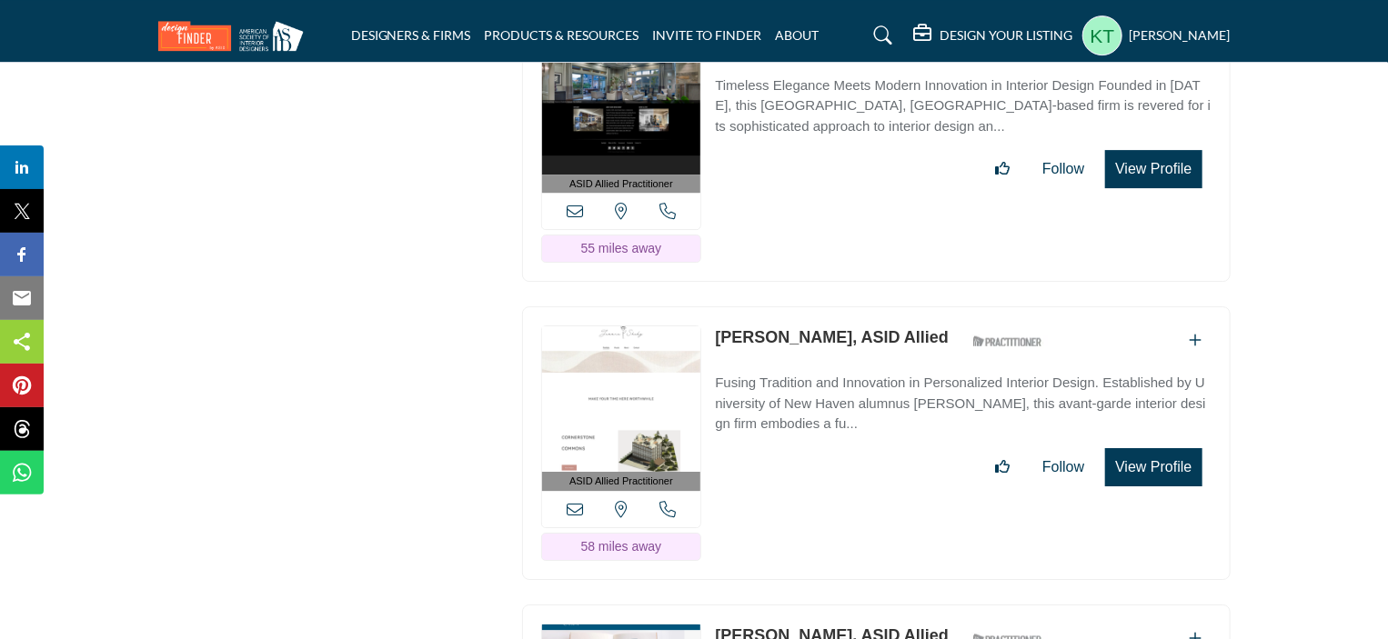
scroll to position [10094, 0]
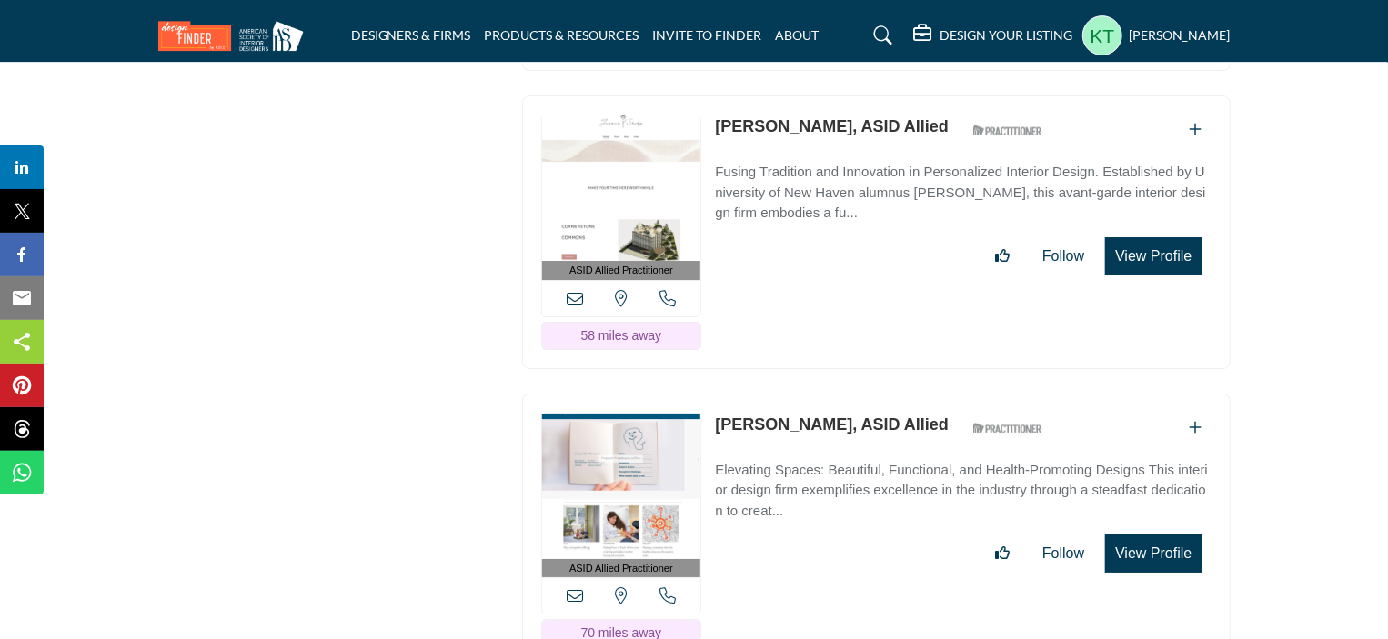
drag, startPoint x: 711, startPoint y: 351, endPoint x: 896, endPoint y: 349, distance: 184.6
click at [896, 394] on div "ASID Allied Practitioner ASID Allied Practitioners have successfully completed …" at bounding box center [876, 531] width 708 height 274
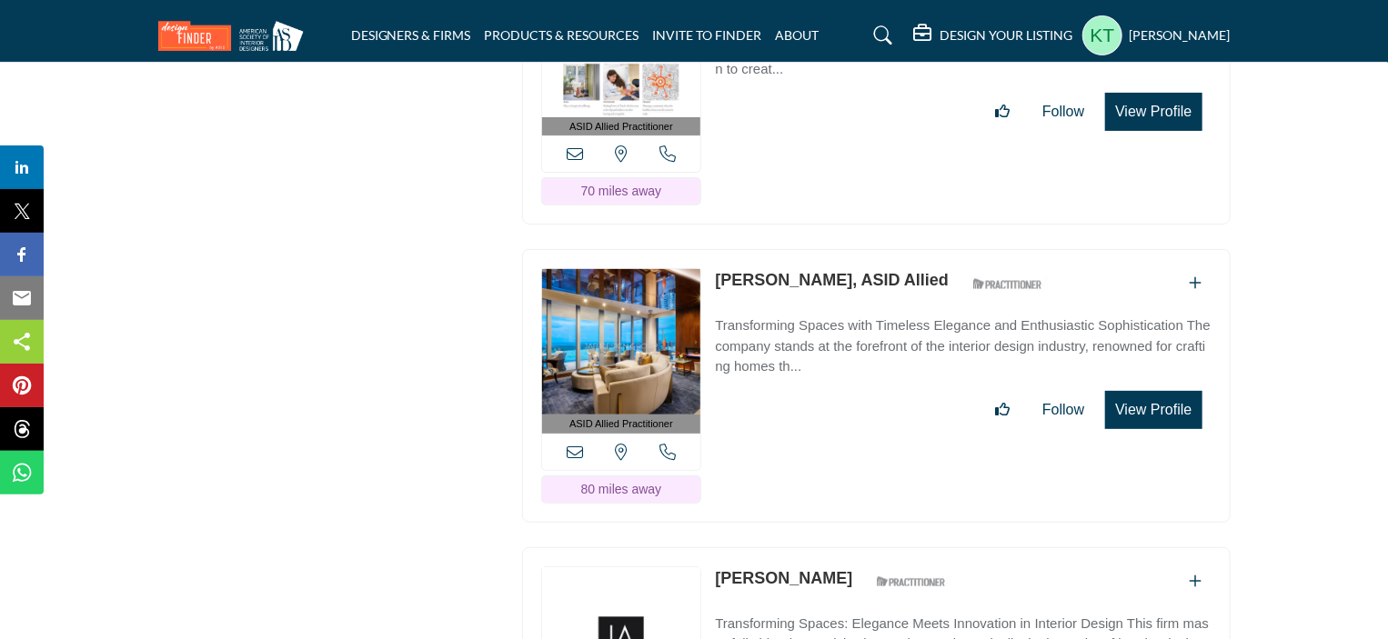
scroll to position [10639, 0]
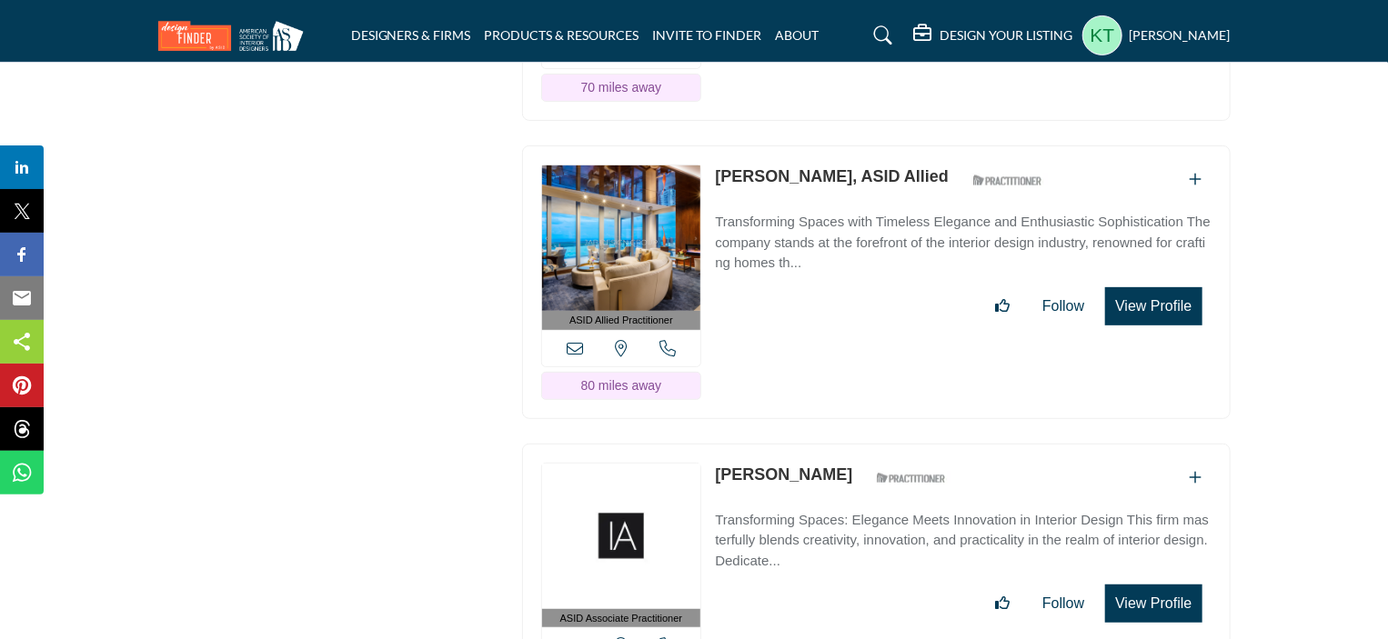
drag, startPoint x: 713, startPoint y: 388, endPoint x: 872, endPoint y: 380, distance: 159.3
click at [872, 444] on div "ASID Associate Practitioner ASID Associate Practitioners have a degree in any m…" at bounding box center [876, 581] width 708 height 274
drag, startPoint x: 709, startPoint y: 105, endPoint x: 903, endPoint y: 92, distance: 194.2
click at [903, 145] on div "ASID Allied Practitioner ASID Allied Practitioners have successfully completed …" at bounding box center [876, 282] width 708 height 274
drag, startPoint x: 711, startPoint y: 395, endPoint x: 876, endPoint y: 403, distance: 164.8
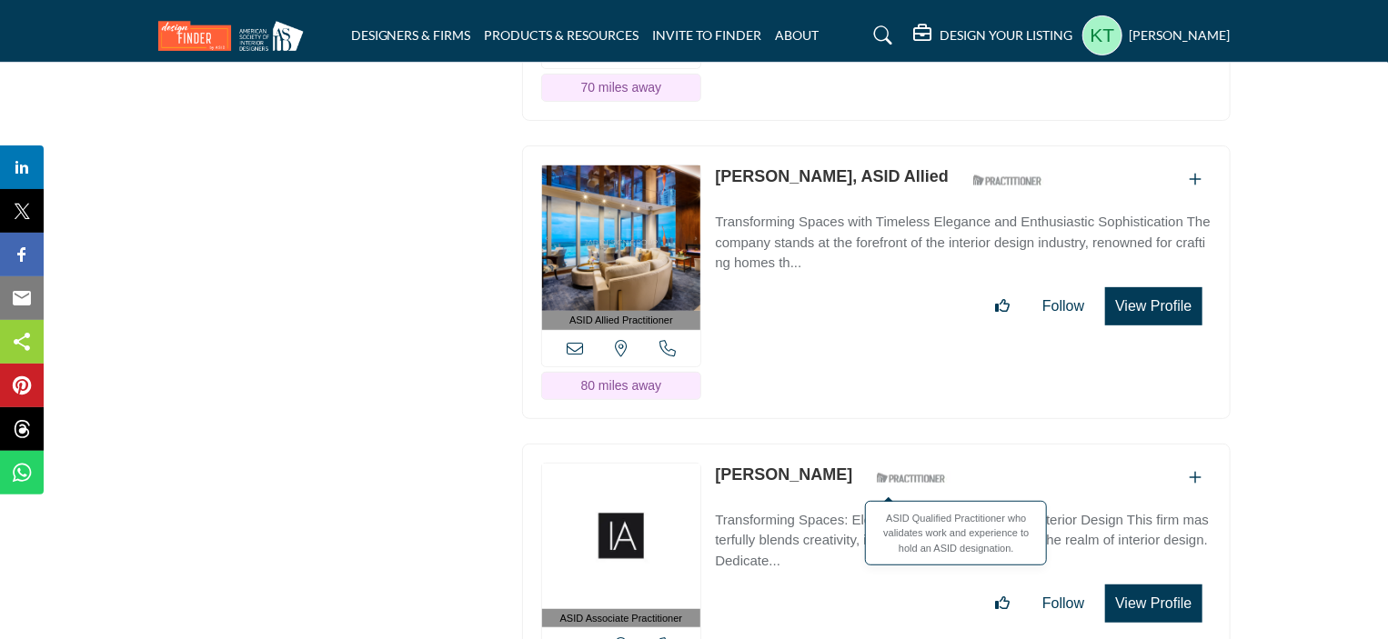
click at [876, 444] on div "ASID Associate Practitioner ASID Associate Practitioners have a degree in any m…" at bounding box center [876, 581] width 708 height 274
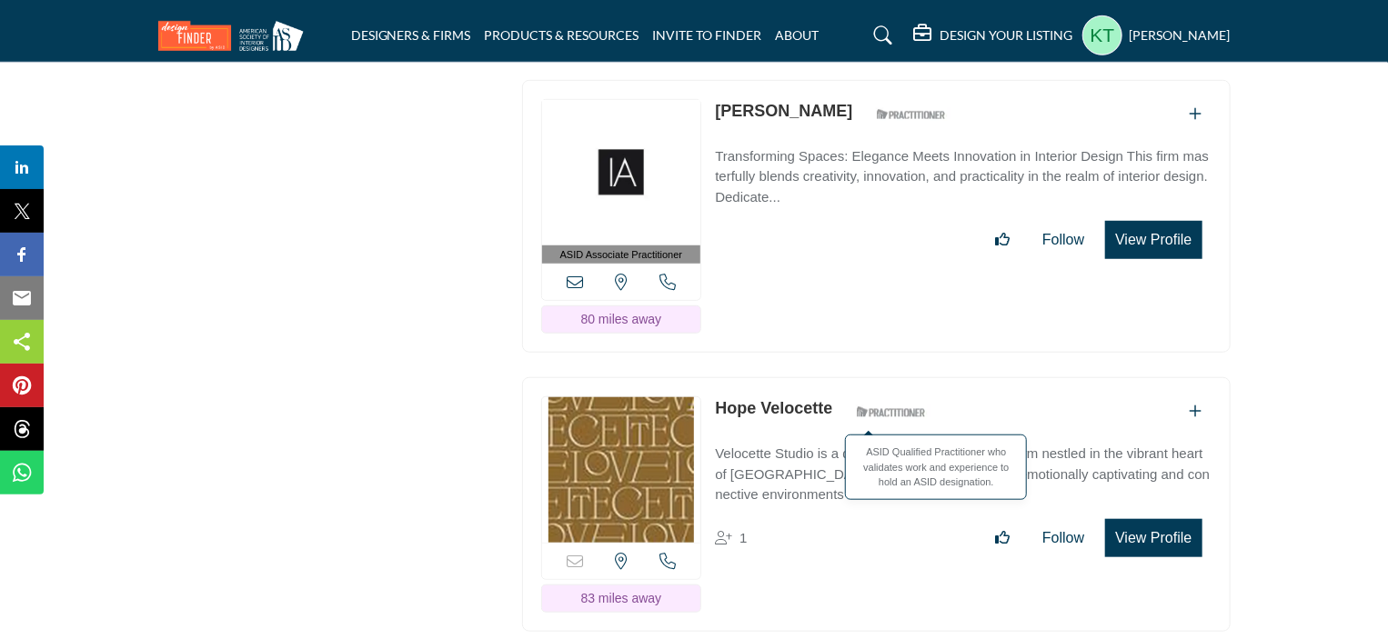
drag, startPoint x: 709, startPoint y: 326, endPoint x: 918, endPoint y: 335, distance: 209.3
click at [918, 377] on div "Sorry, but this listing is on a subscription plan which does not allow users to…" at bounding box center [876, 504] width 708 height 255
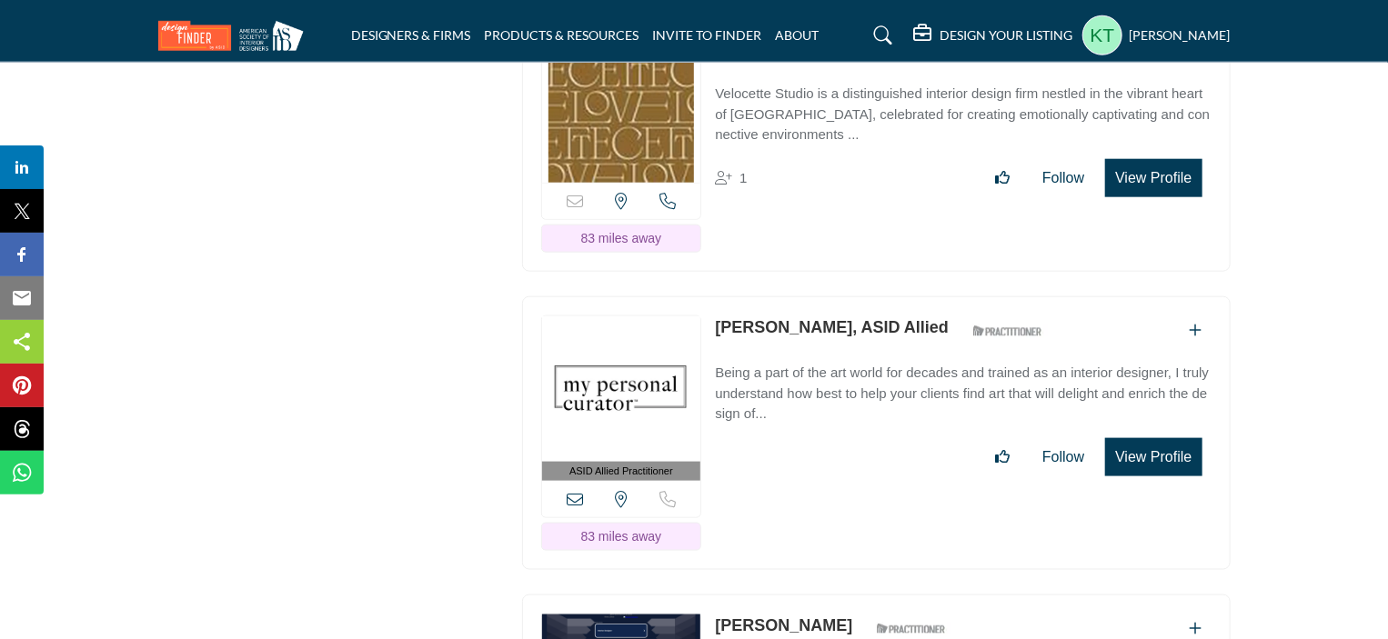
scroll to position [11367, 0]
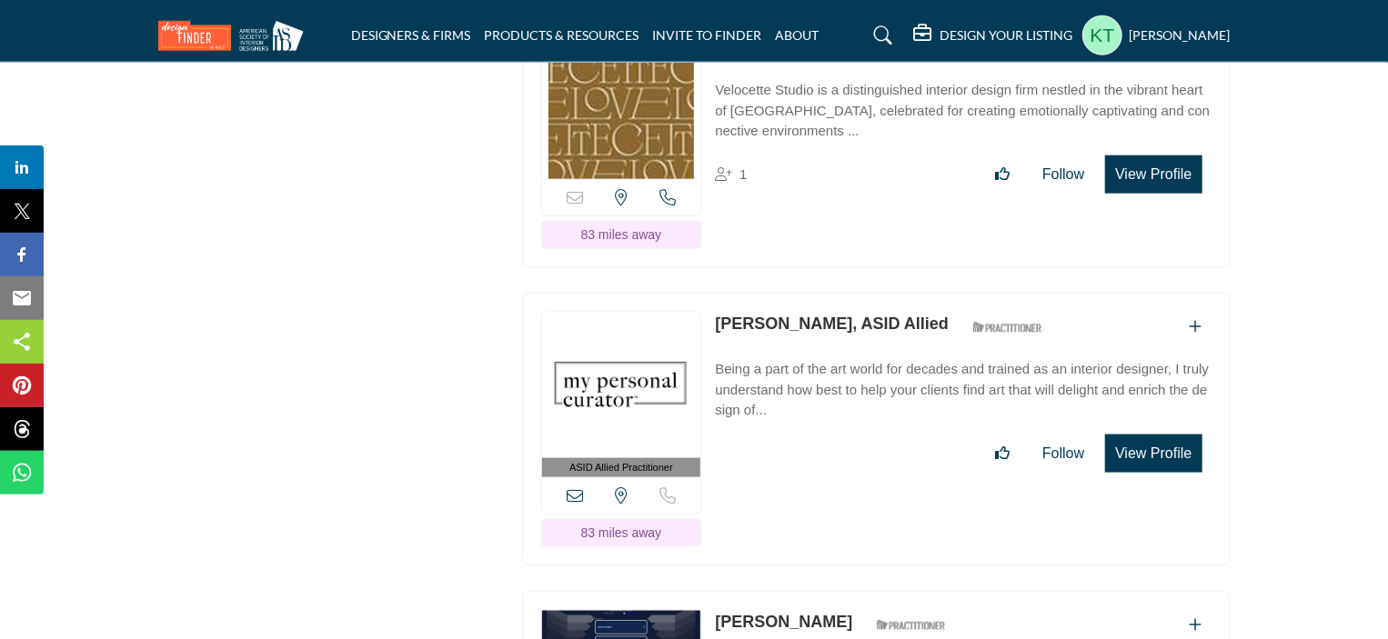
drag, startPoint x: 698, startPoint y: 228, endPoint x: 860, endPoint y: 229, distance: 161.9
click at [860, 293] on div "ASID Allied Practitioner ASID Allied Practitioners have successfully completed …" at bounding box center [876, 430] width 708 height 274
click at [723, 293] on div "ASID Allied Practitioner ASID Allied Practitioners have successfully completed …" at bounding box center [876, 430] width 708 height 274
drag, startPoint x: 712, startPoint y: 228, endPoint x: 860, endPoint y: 227, distance: 148.2
click at [860, 293] on div "ASID Allied Practitioner ASID Allied Practitioners have successfully completed …" at bounding box center [876, 430] width 708 height 274
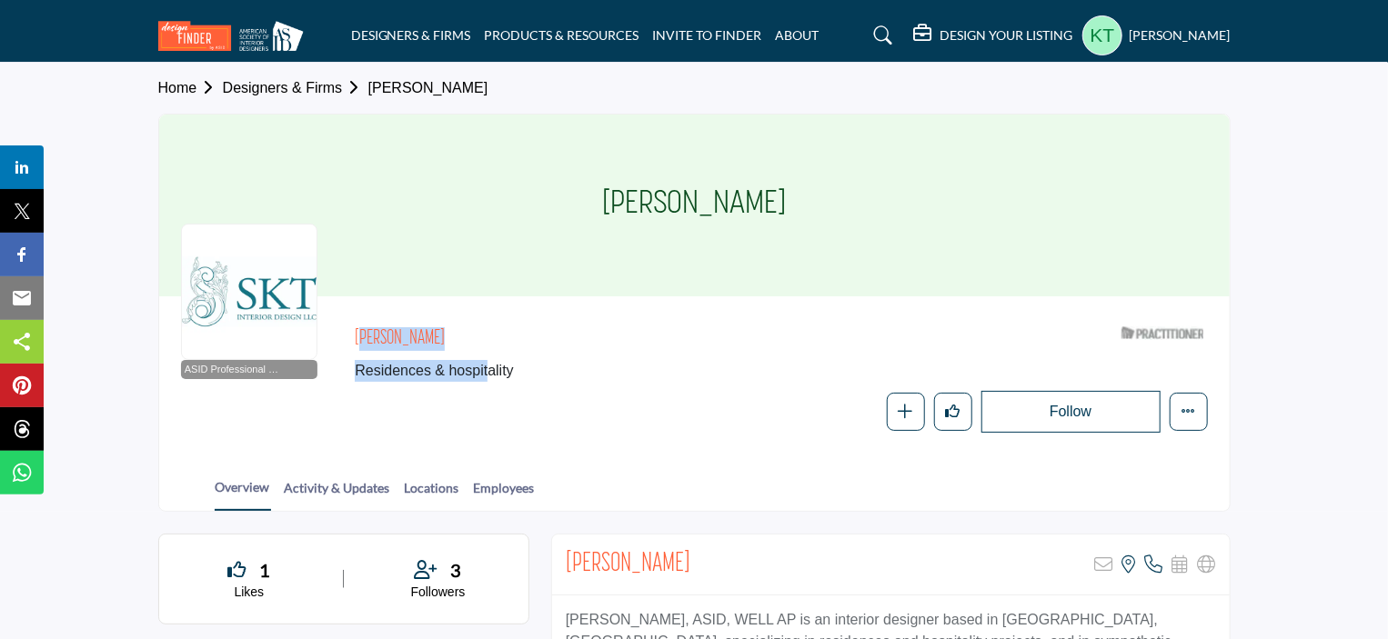
drag, startPoint x: 488, startPoint y: 353, endPoint x: 345, endPoint y: 344, distance: 144.0
click at [345, 344] on div "ASID Professional Practitioner ASID Professional Practitioners have successfull…" at bounding box center [694, 375] width 1027 height 115
